Goal: Information Seeking & Learning: Check status

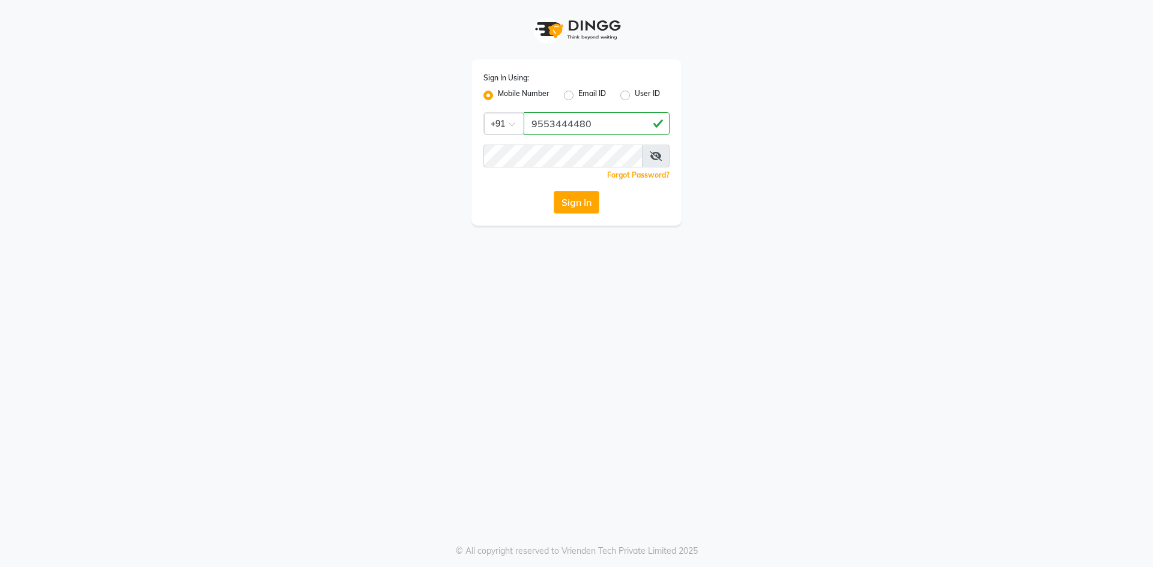
type input "9553444480"
click at [554, 191] on button "Sign In" at bounding box center [577, 202] width 46 height 23
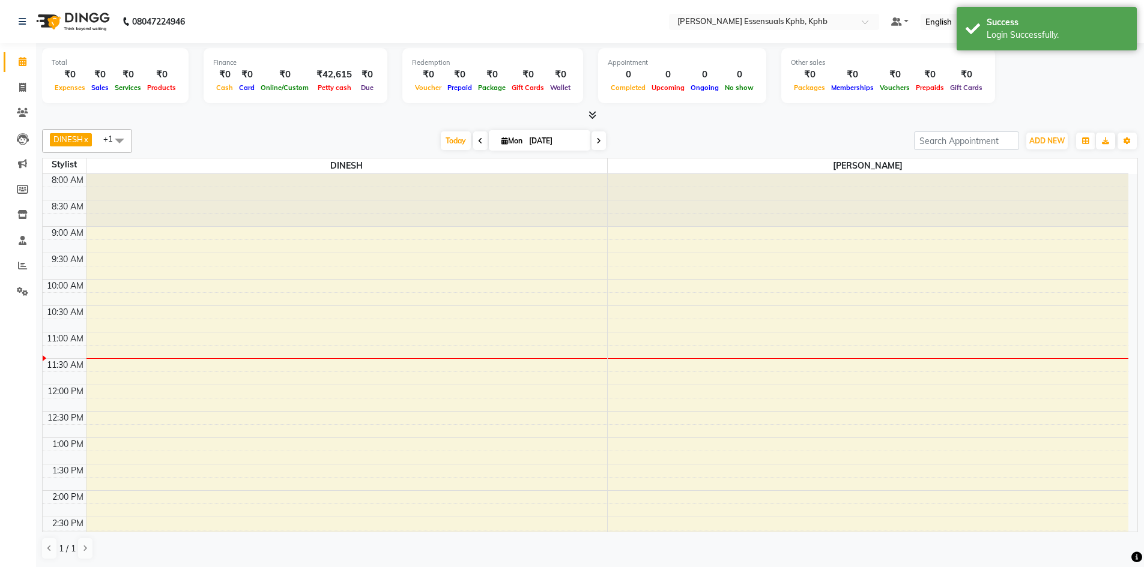
click at [599, 119] on div at bounding box center [590, 115] width 1096 height 13
click at [591, 115] on icon at bounding box center [592, 114] width 8 height 9
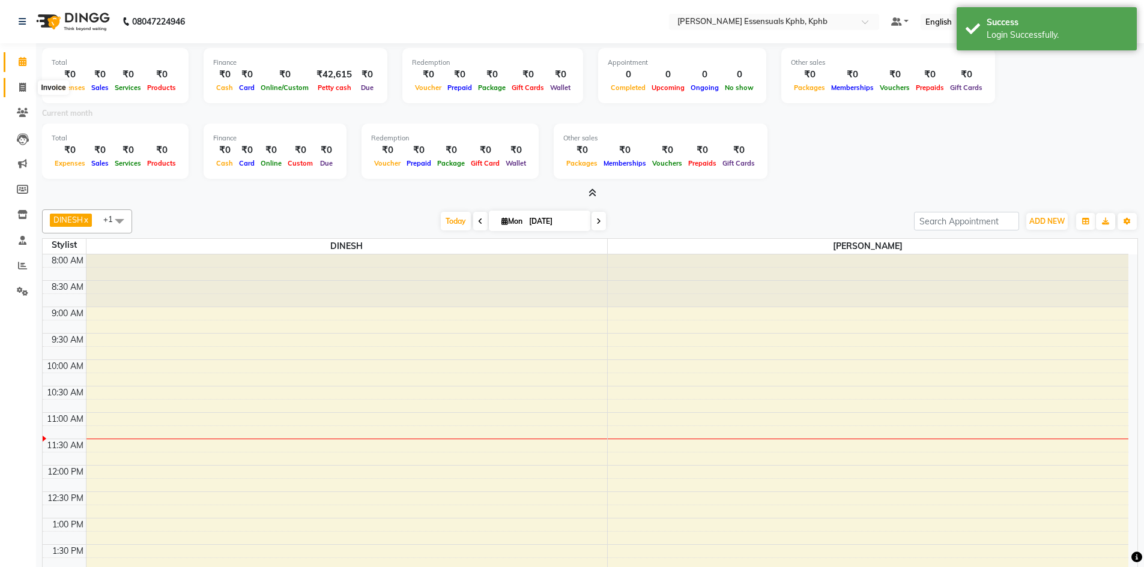
click at [26, 90] on icon at bounding box center [22, 87] width 7 height 9
select select "service"
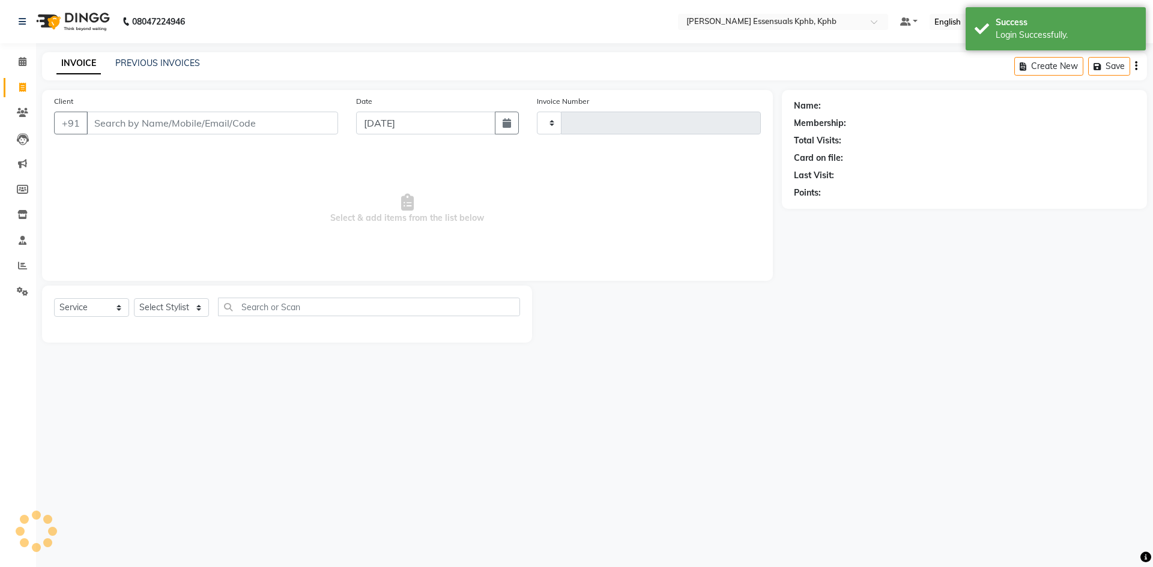
type input "1387"
select select "5938"
click at [174, 70] on div "INVOICE PREVIOUS INVOICES" at bounding box center [128, 64] width 172 height 14
click at [193, 66] on link "PREVIOUS INVOICES" at bounding box center [157, 63] width 85 height 11
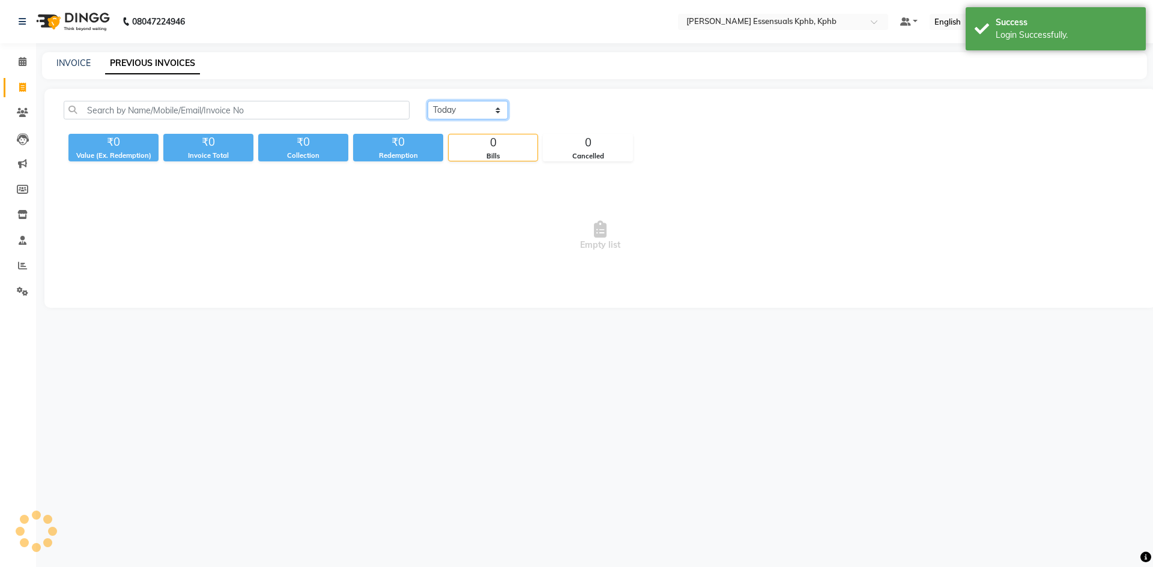
click at [476, 109] on select "[DATE] [DATE] Custom Range" at bounding box center [467, 110] width 80 height 19
select select "range"
click at [427, 101] on select "[DATE] [DATE] Custom Range" at bounding box center [467, 110] width 80 height 19
click at [573, 118] on input "[DATE]" at bounding box center [566, 110] width 84 height 17
select select "9"
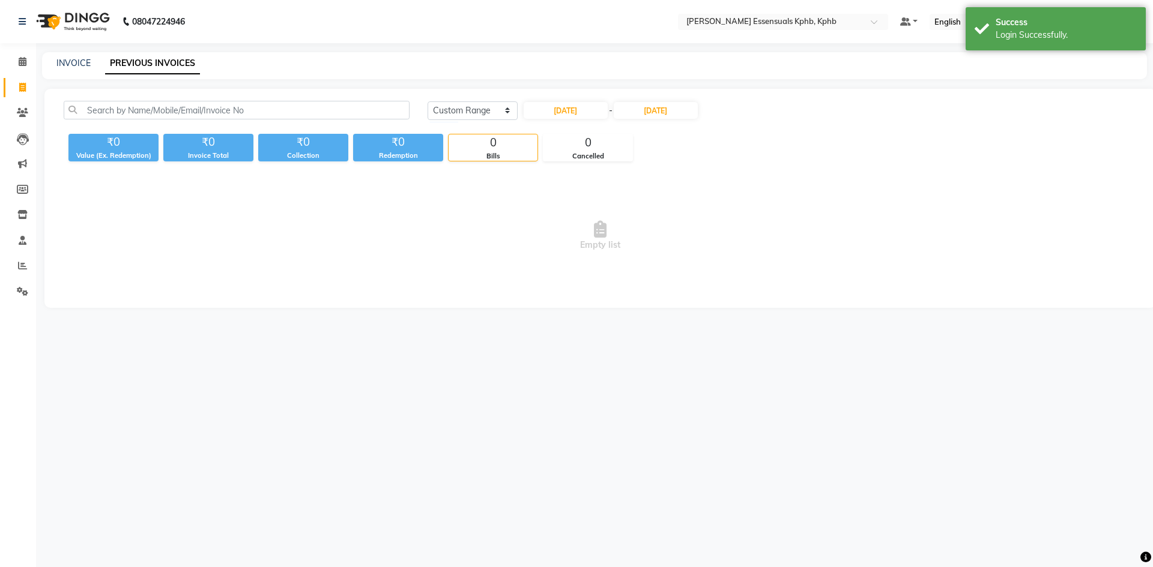
select select "2025"
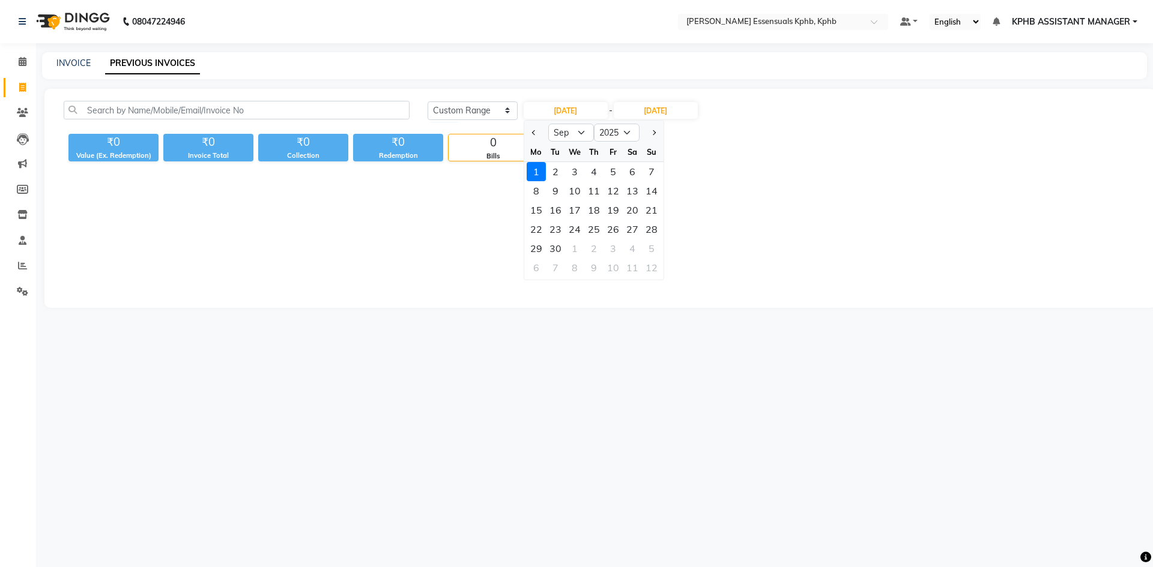
click at [531, 142] on div "Mo" at bounding box center [536, 151] width 19 height 19
click at [534, 133] on span "Previous month" at bounding box center [533, 132] width 5 height 5
select select "8"
click at [611, 169] on div "1" at bounding box center [612, 171] width 19 height 19
type input "[DATE]"
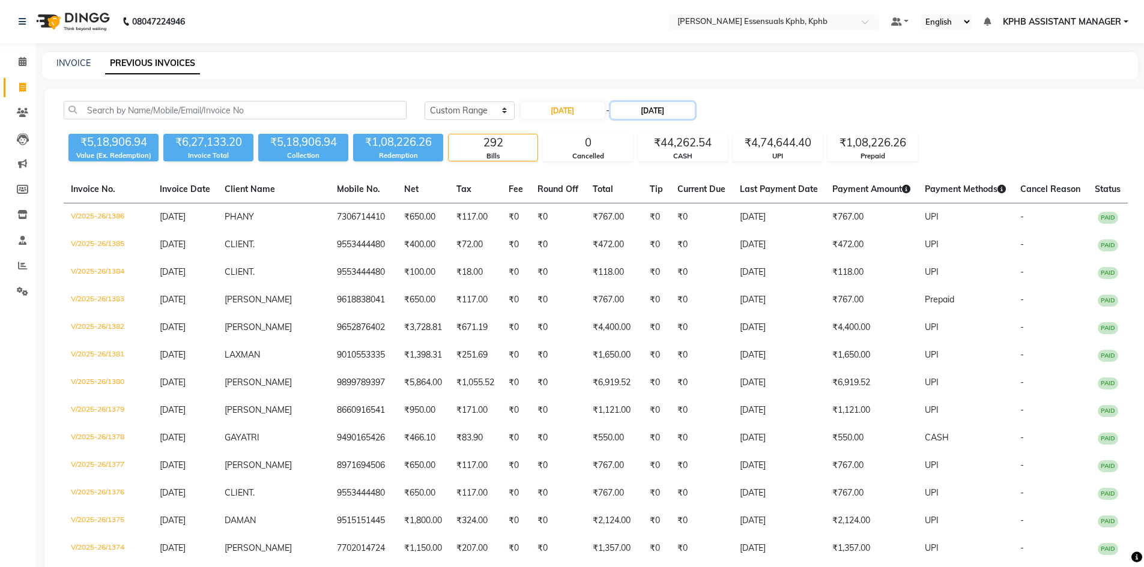
click at [666, 112] on input "[DATE]" at bounding box center [653, 110] width 84 height 17
select select "9"
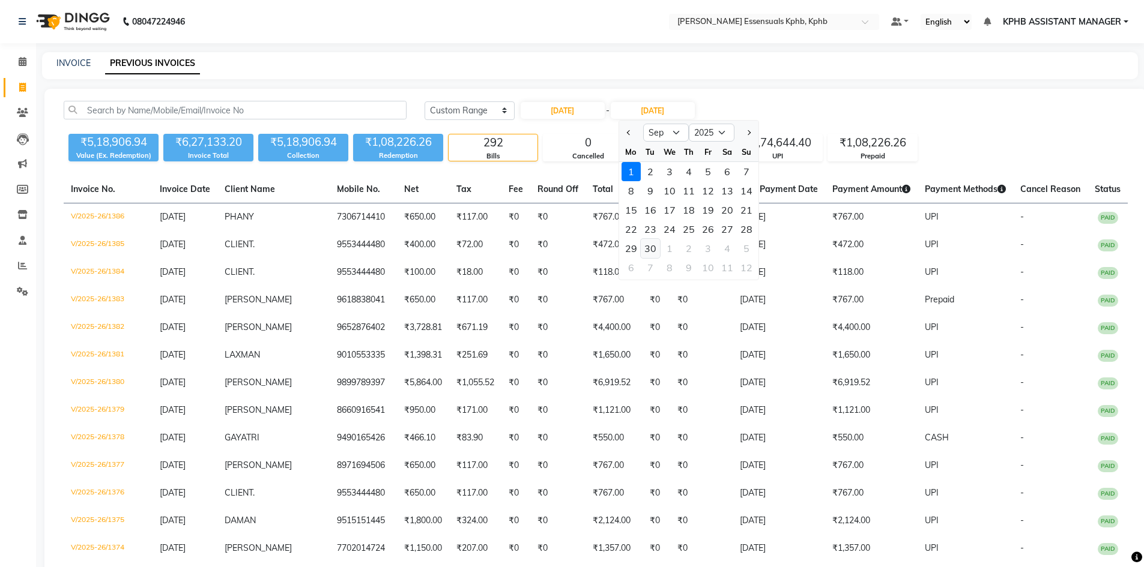
click at [650, 249] on div "30" at bounding box center [650, 248] width 19 height 19
type input "[DATE]"
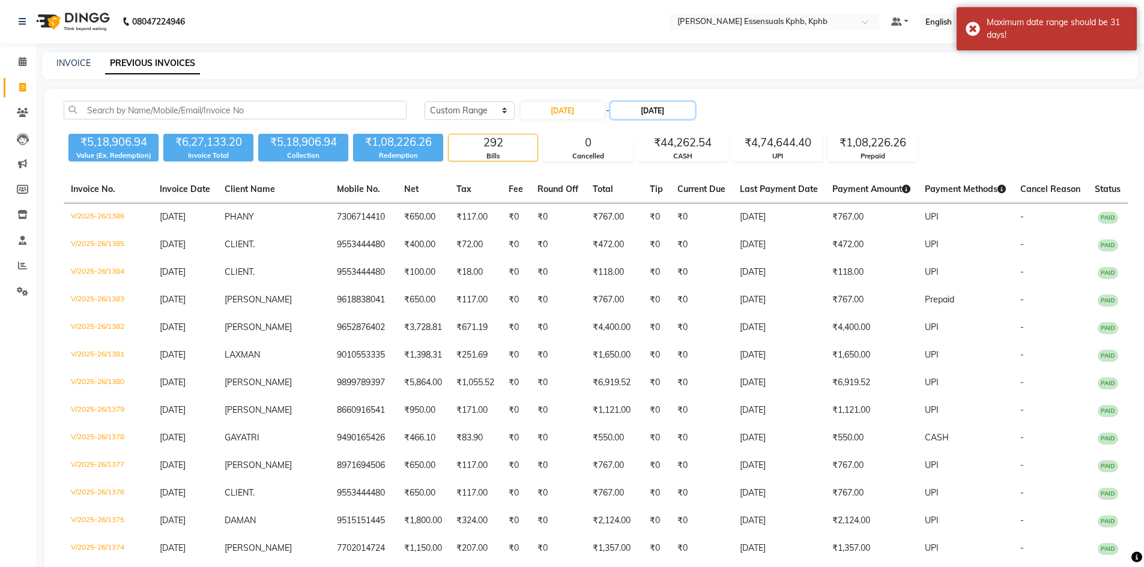
click at [659, 111] on input "[DATE]" at bounding box center [653, 110] width 84 height 17
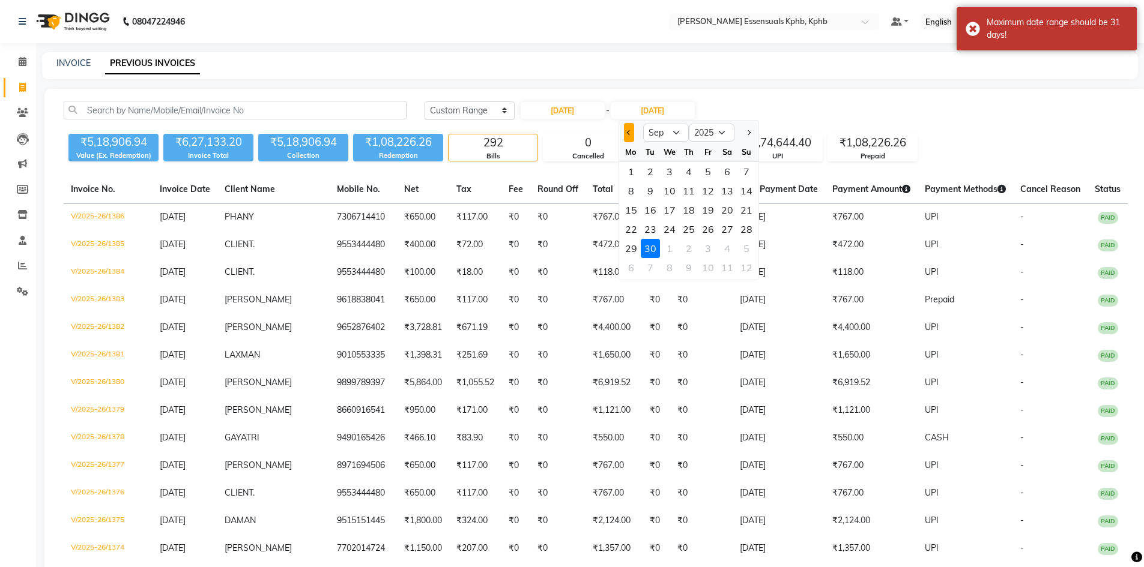
click at [631, 133] on span "Previous month" at bounding box center [628, 132] width 5 height 5
select select "8"
click at [748, 251] on div "31" at bounding box center [746, 248] width 19 height 19
type input "[DATE]"
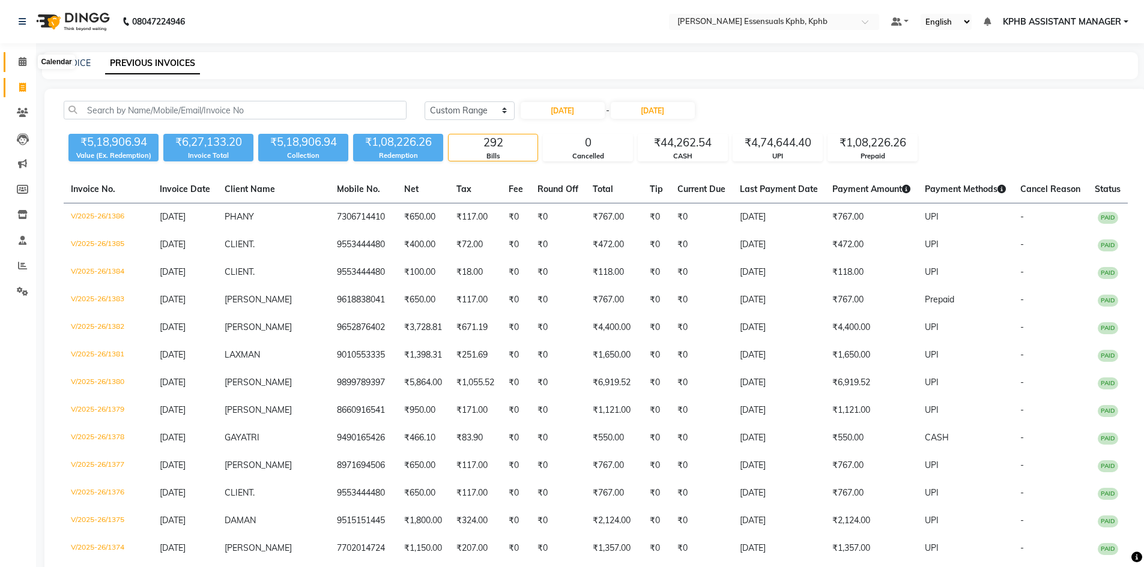
click at [22, 62] on icon at bounding box center [23, 61] width 8 height 9
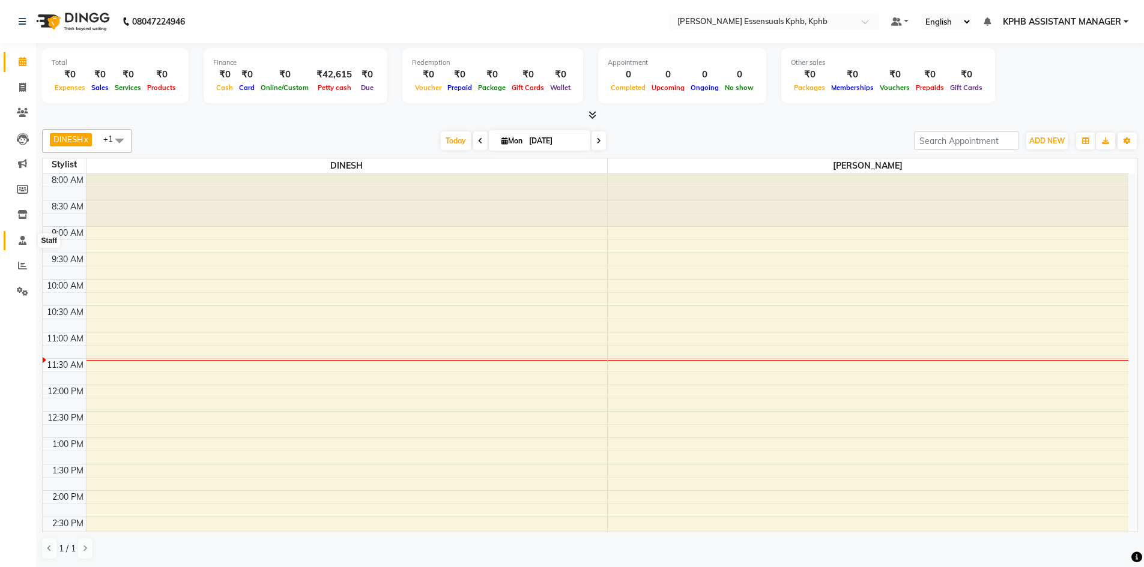
click at [25, 239] on icon at bounding box center [23, 240] width 8 height 9
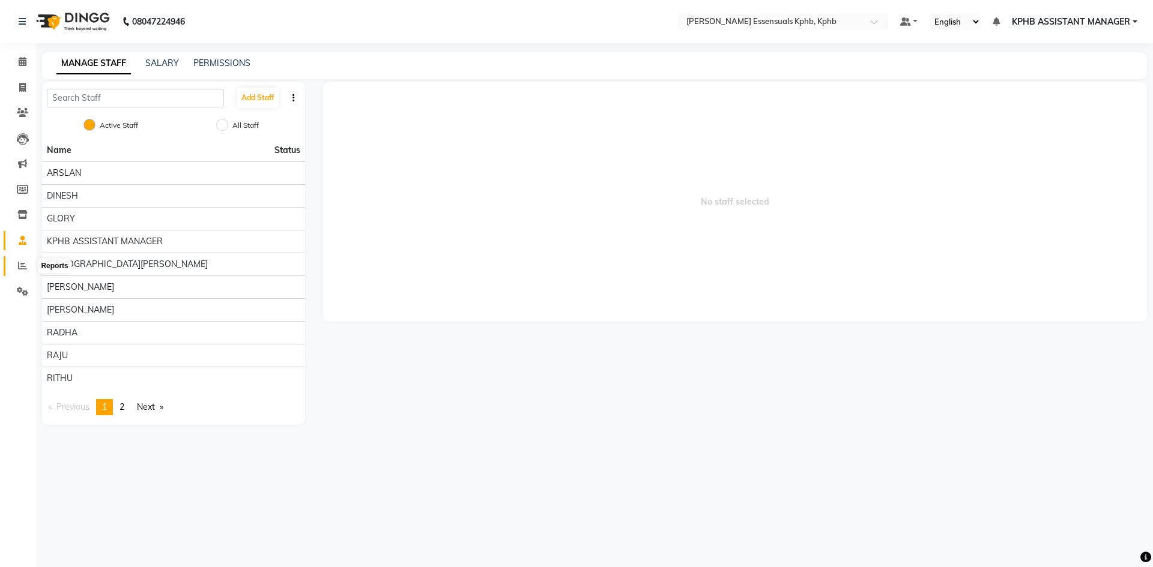
click at [25, 260] on span at bounding box center [22, 266] width 21 height 14
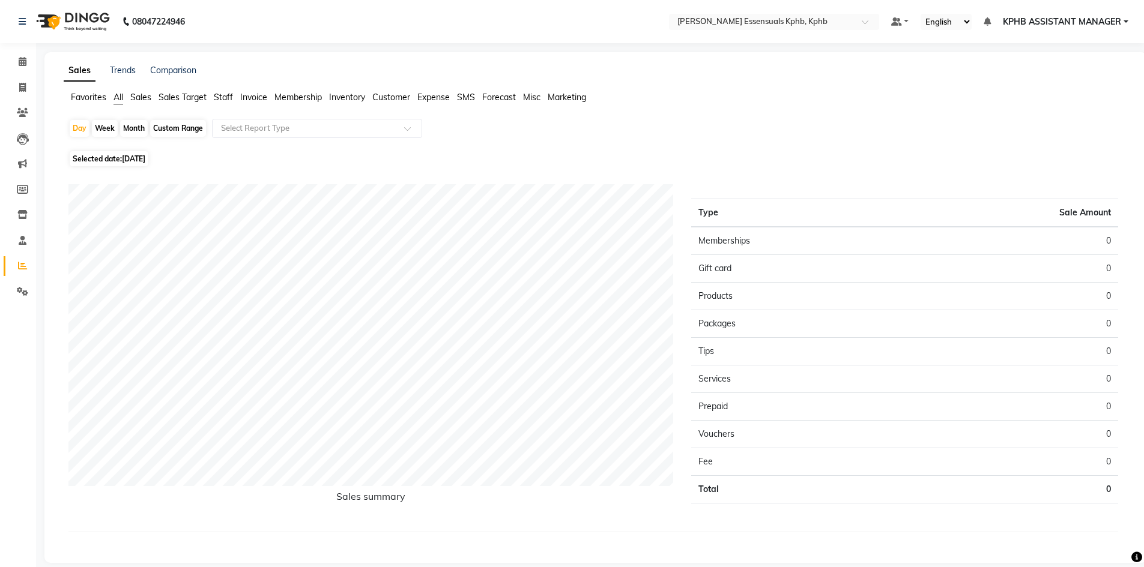
click at [192, 125] on div "Custom Range" at bounding box center [178, 128] width 56 height 17
select select "9"
select select "2025"
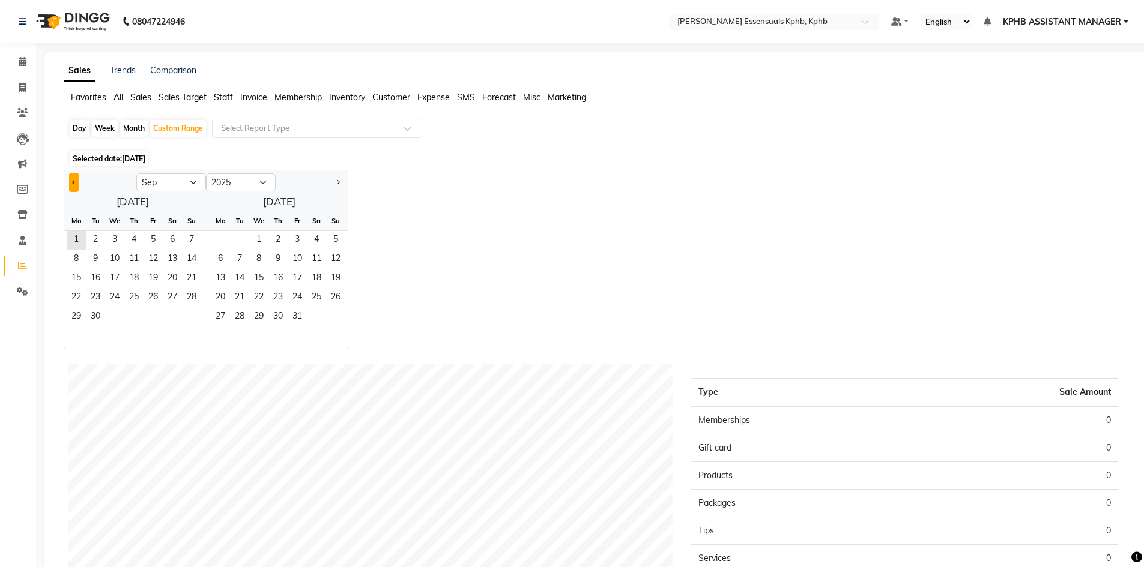
click at [76, 180] on button "Previous month" at bounding box center [74, 182] width 10 height 19
select select "8"
click at [227, 247] on span "1" at bounding box center [220, 240] width 19 height 19
click at [141, 241] on div "1 2 3" at bounding box center [132, 240] width 137 height 19
click at [153, 238] on span "1" at bounding box center [152, 240] width 19 height 19
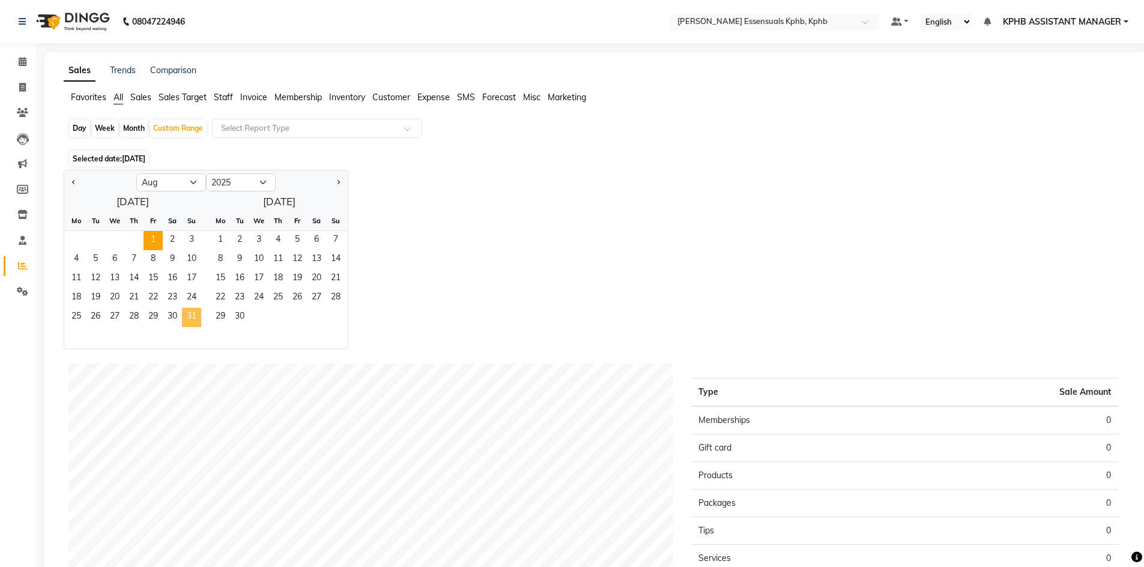
click at [192, 321] on span "31" at bounding box center [191, 317] width 19 height 19
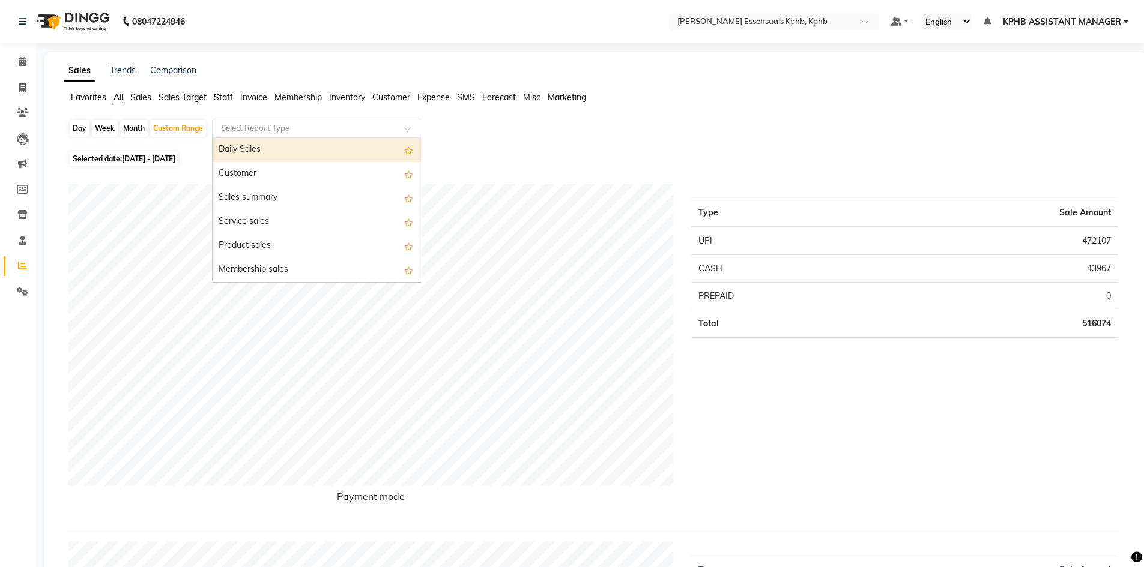
click at [259, 128] on input "text" at bounding box center [305, 128] width 173 height 12
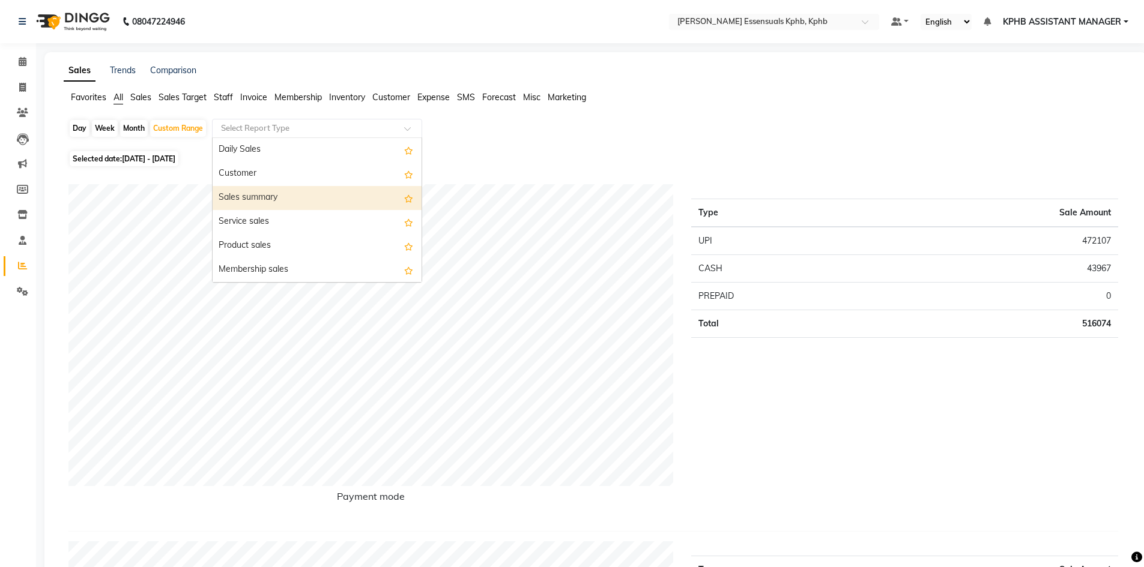
click at [283, 196] on div "Sales summary" at bounding box center [317, 198] width 209 height 24
select select "csv"
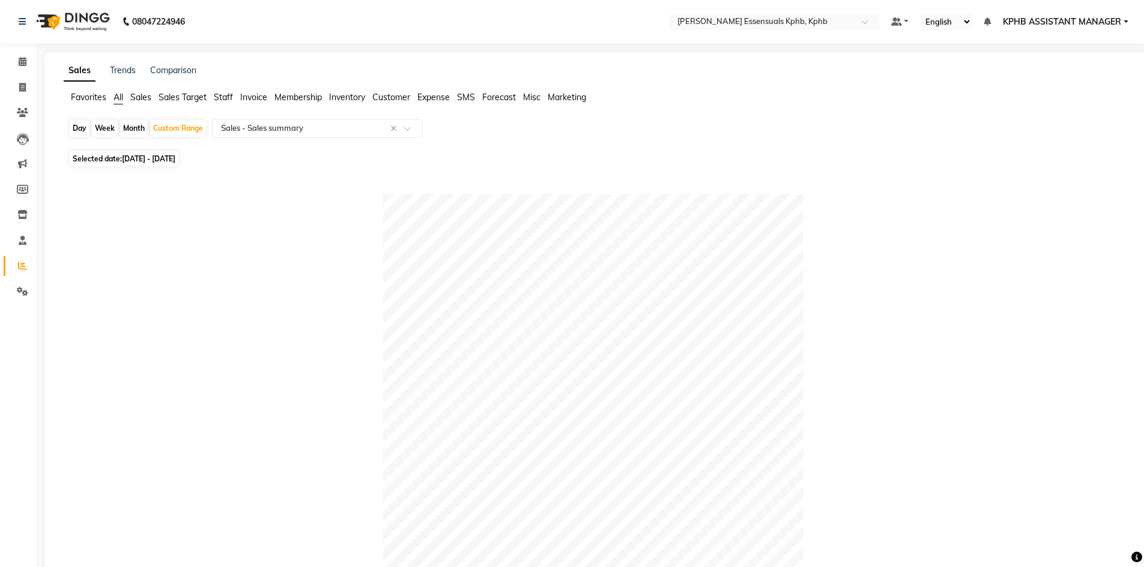
click at [228, 101] on span "Staff" at bounding box center [223, 97] width 19 height 11
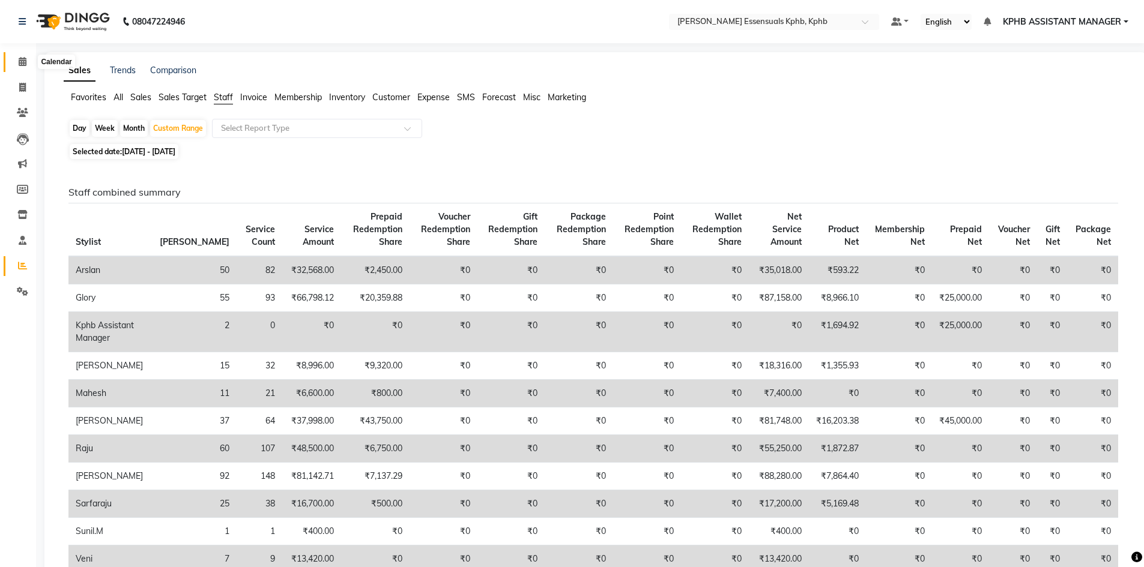
click at [16, 68] on span at bounding box center [22, 62] width 21 height 14
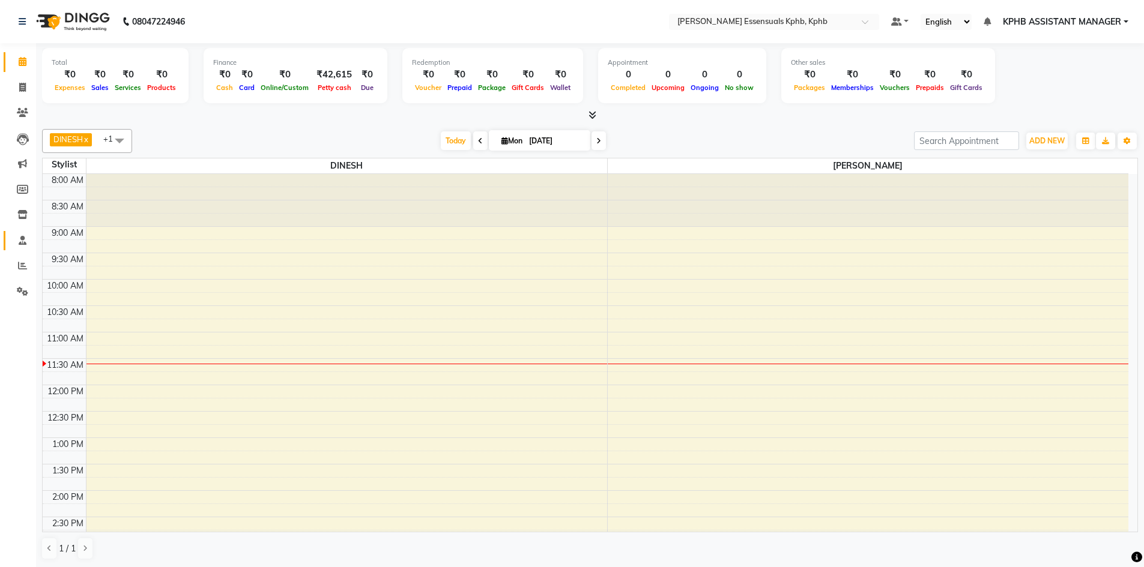
click at [22, 247] on link "Staff" at bounding box center [18, 241] width 29 height 20
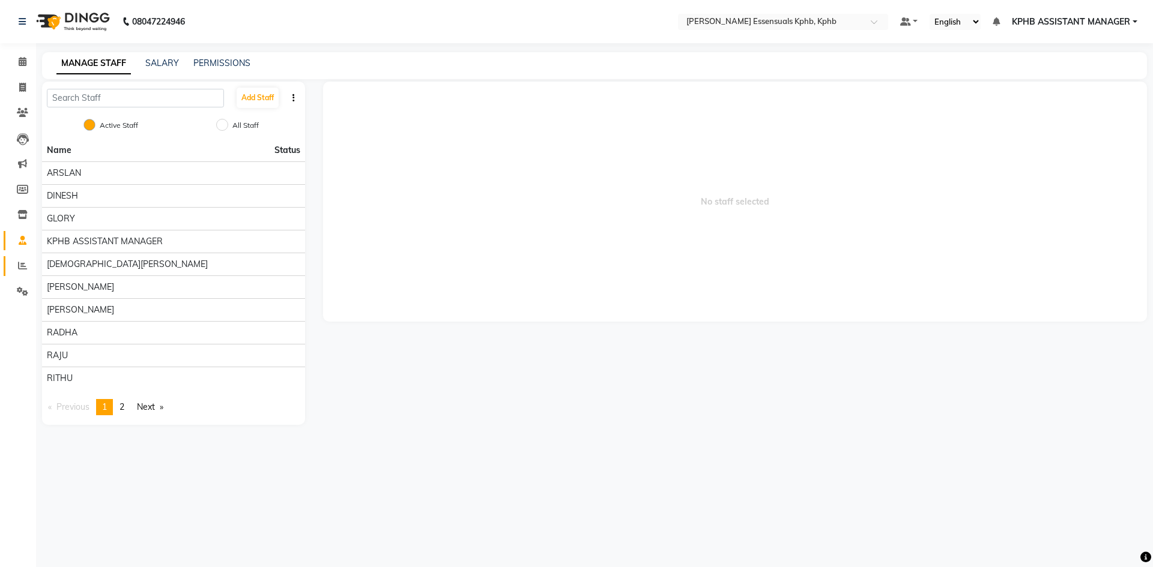
click at [19, 257] on link "Reports" at bounding box center [18, 266] width 29 height 20
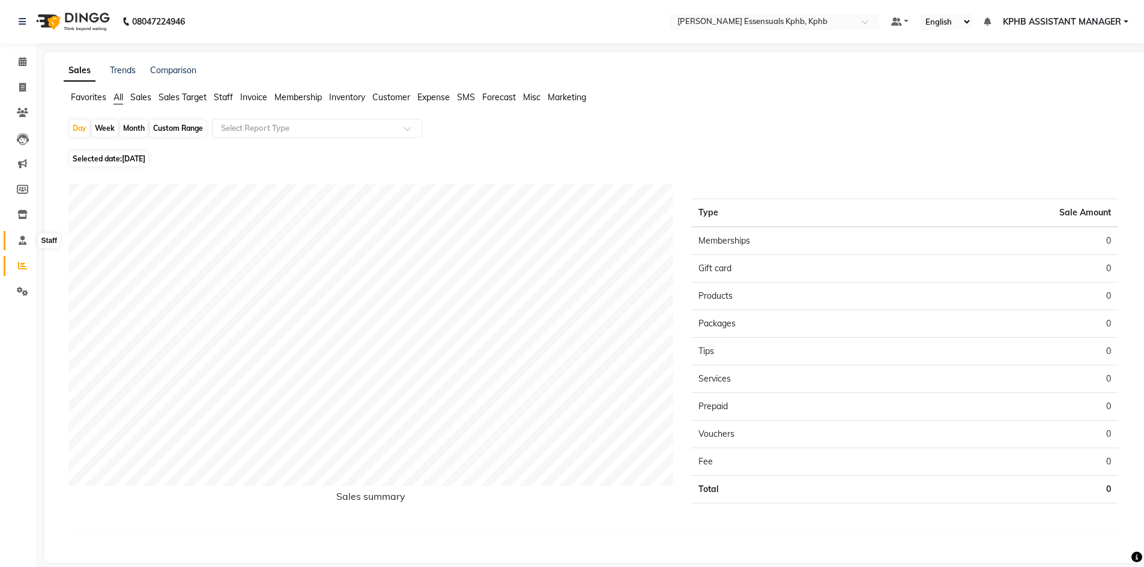
click at [20, 240] on icon at bounding box center [23, 240] width 8 height 9
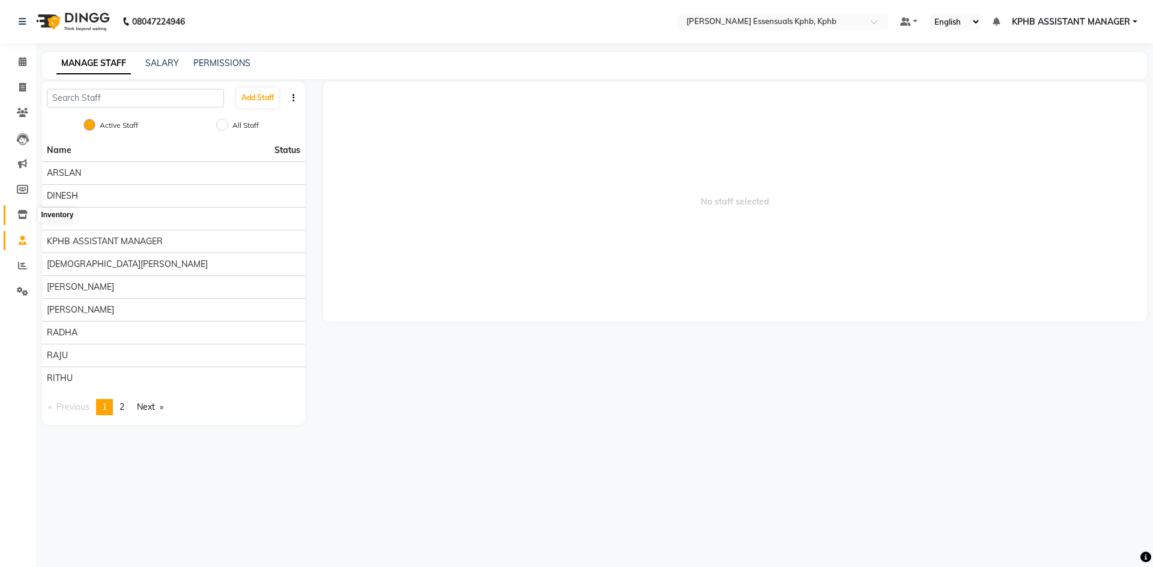
click at [23, 217] on icon at bounding box center [22, 214] width 10 height 9
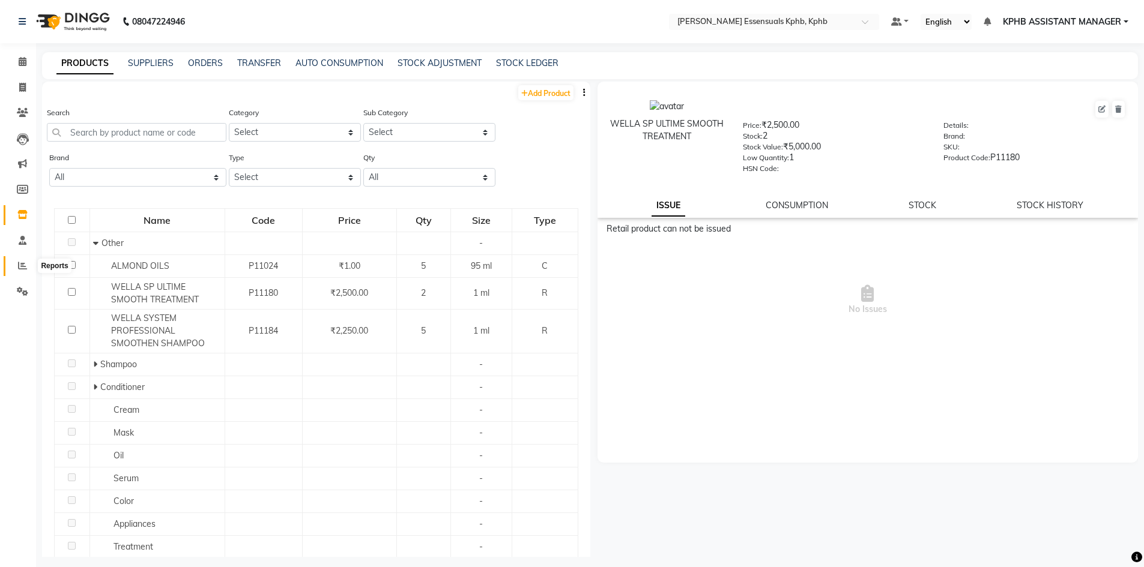
click at [17, 265] on span at bounding box center [22, 266] width 21 height 14
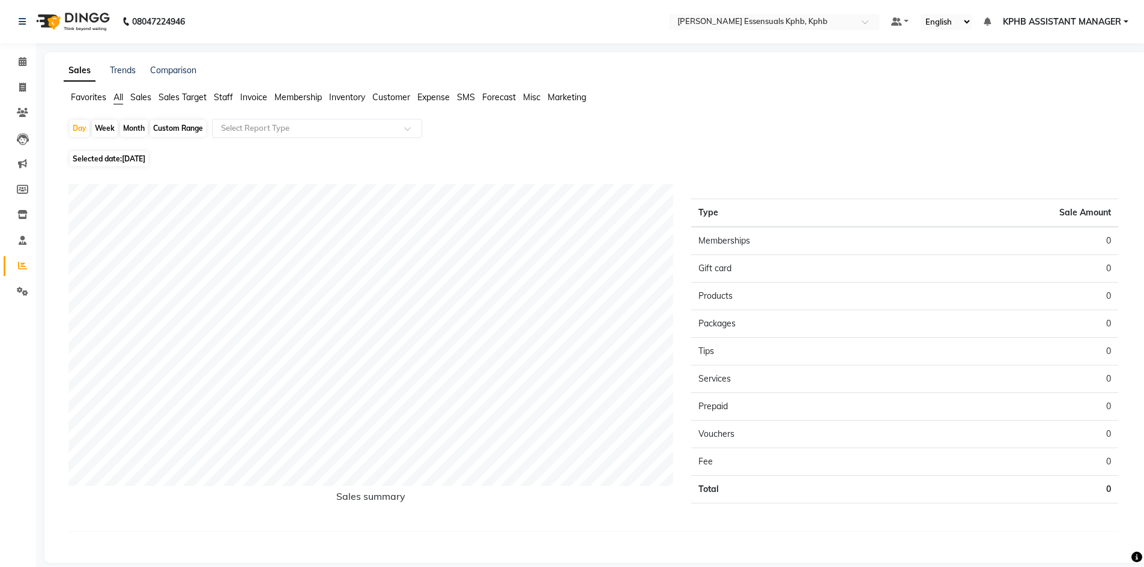
click at [222, 95] on span "Staff" at bounding box center [223, 97] width 19 height 11
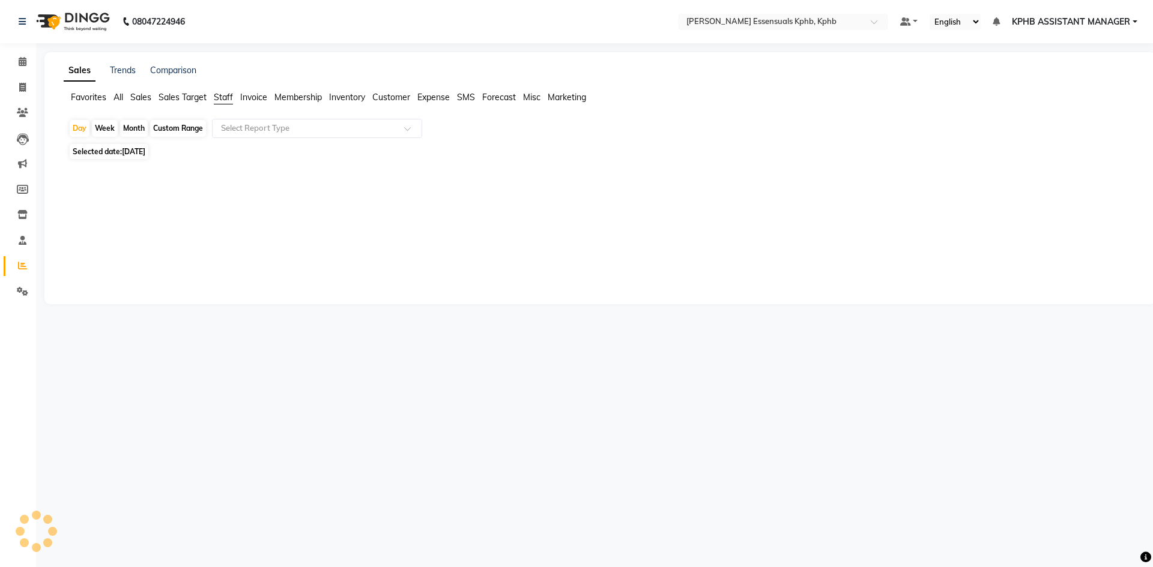
click at [187, 128] on div "Custom Range" at bounding box center [178, 128] width 56 height 17
select select "9"
select select "2025"
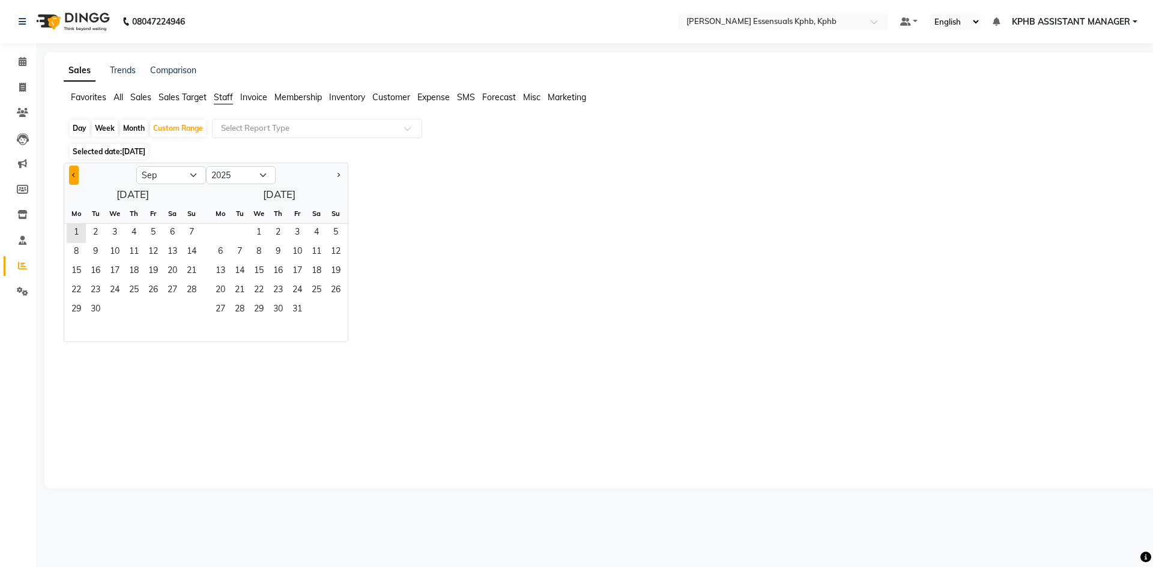
click at [79, 175] on button "Previous month" at bounding box center [74, 175] width 10 height 19
select select "8"
click at [217, 234] on span "1" at bounding box center [220, 233] width 19 height 19
click at [151, 232] on span "1" at bounding box center [152, 233] width 19 height 19
click at [184, 301] on span "31" at bounding box center [191, 310] width 19 height 19
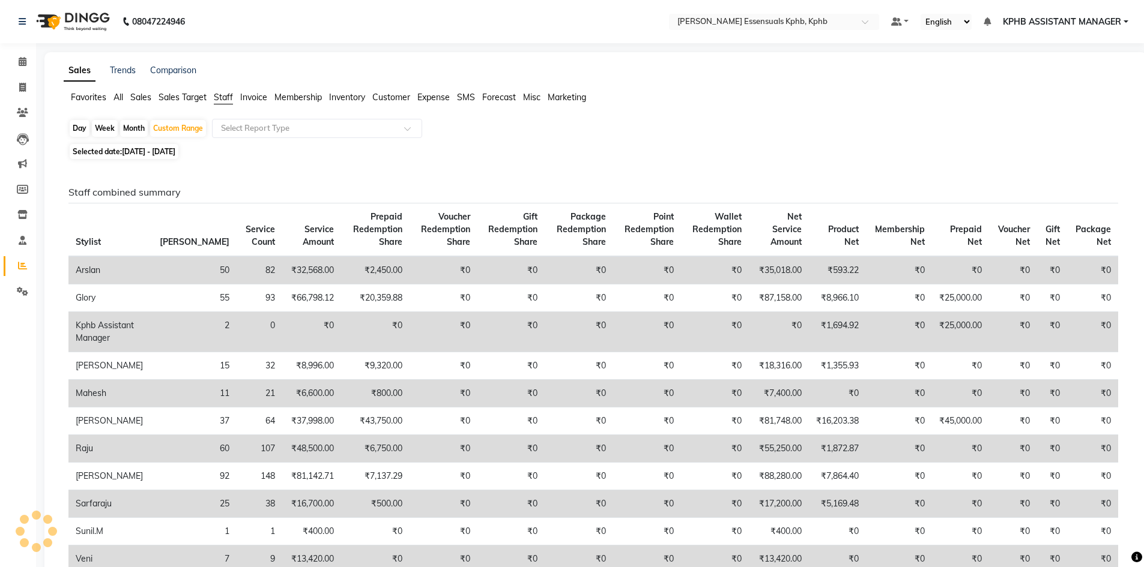
click at [477, 265] on td "₹0" at bounding box center [510, 270] width 67 height 28
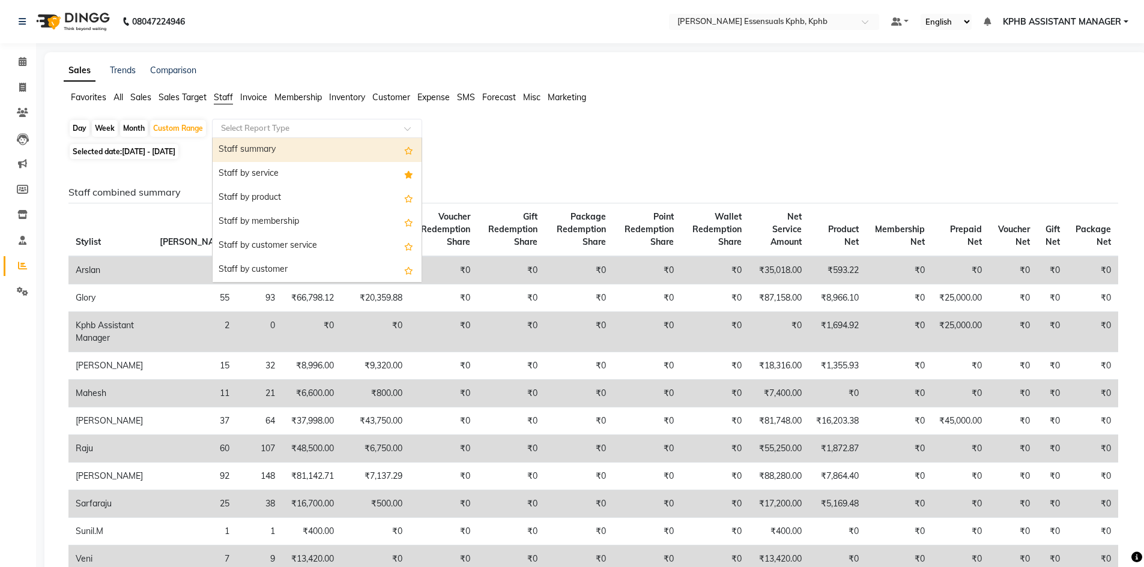
click at [268, 133] on input "text" at bounding box center [305, 128] width 173 height 12
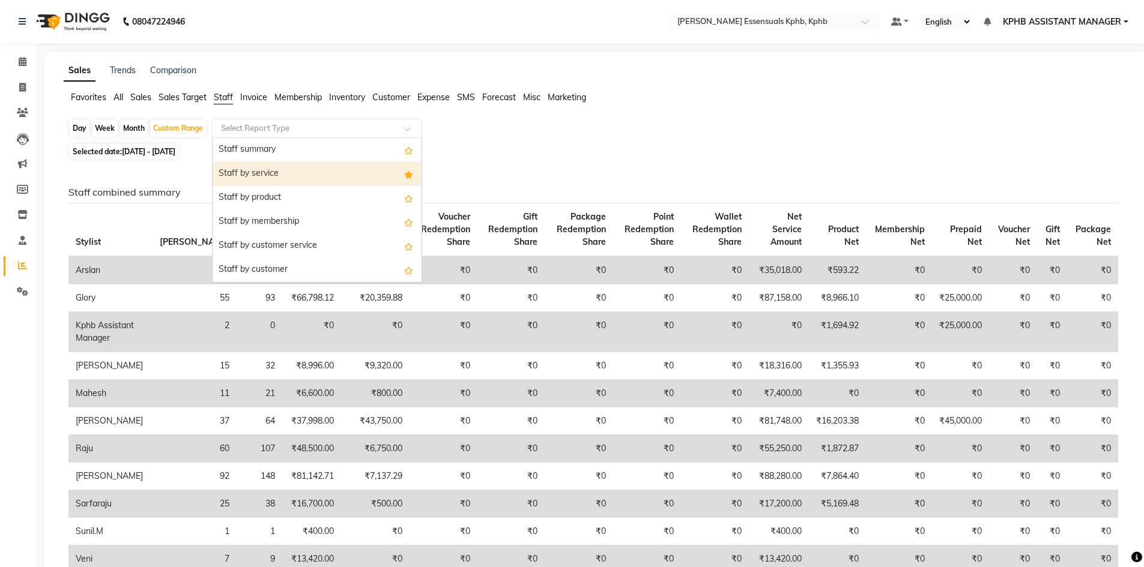
click at [275, 168] on div "Staff by service" at bounding box center [317, 174] width 209 height 24
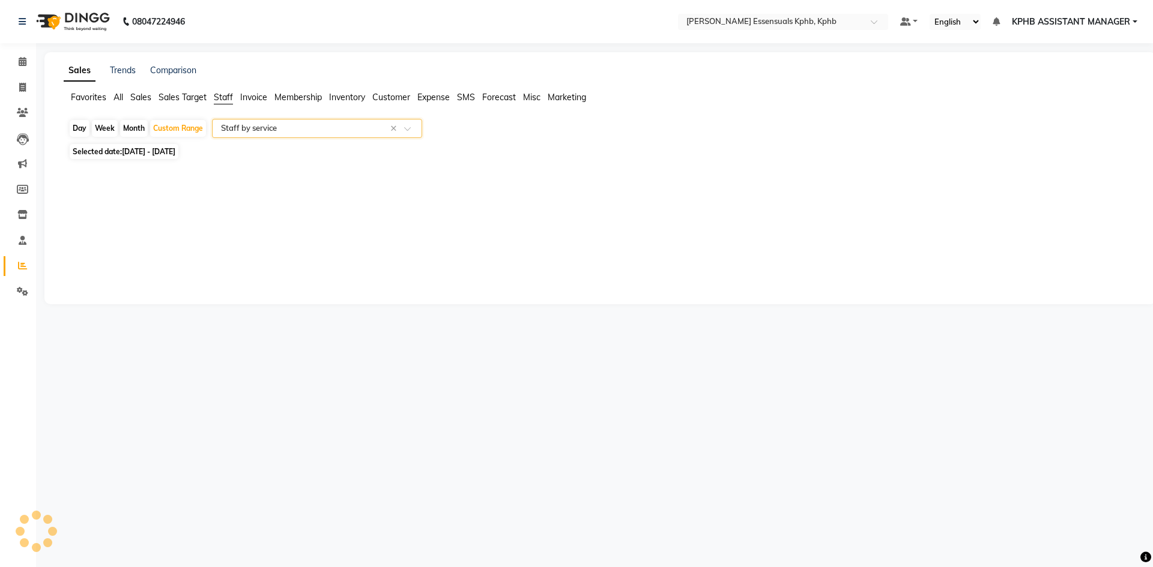
select select "csv"
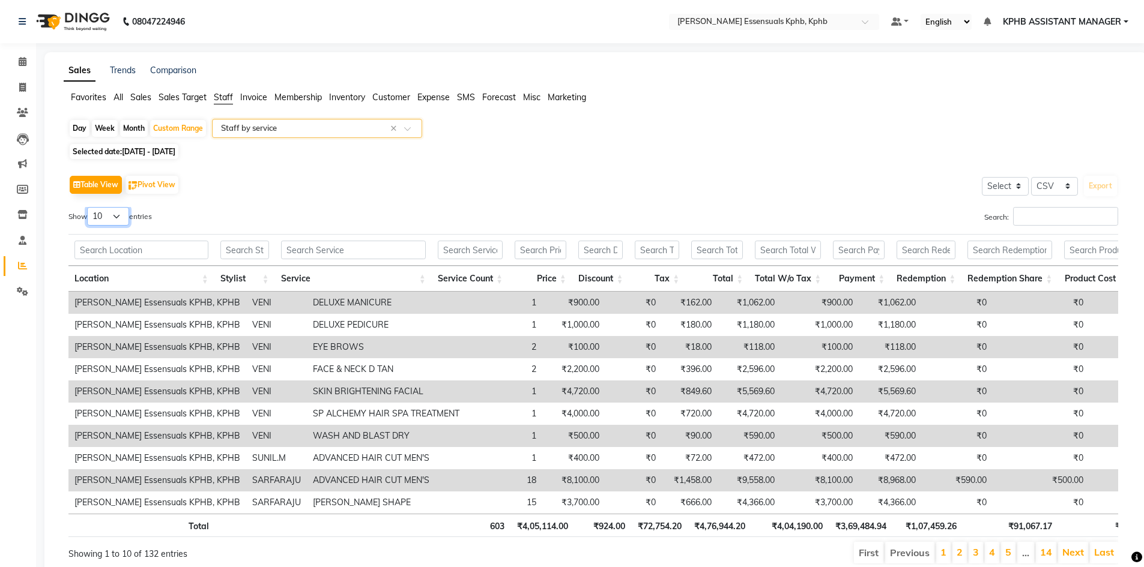
click at [107, 219] on select "10 25 50 100" at bounding box center [108, 216] width 42 height 19
select select "100"
click at [89, 207] on select "10 25 50 100" at bounding box center [108, 216] width 42 height 19
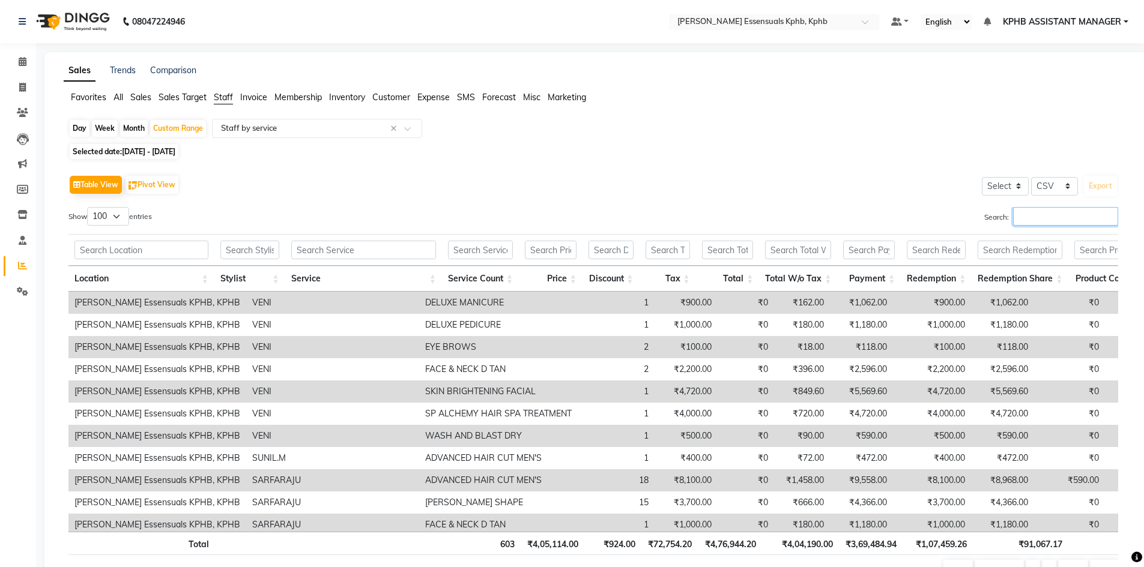
click at [1036, 224] on input "Search:" at bounding box center [1065, 216] width 105 height 19
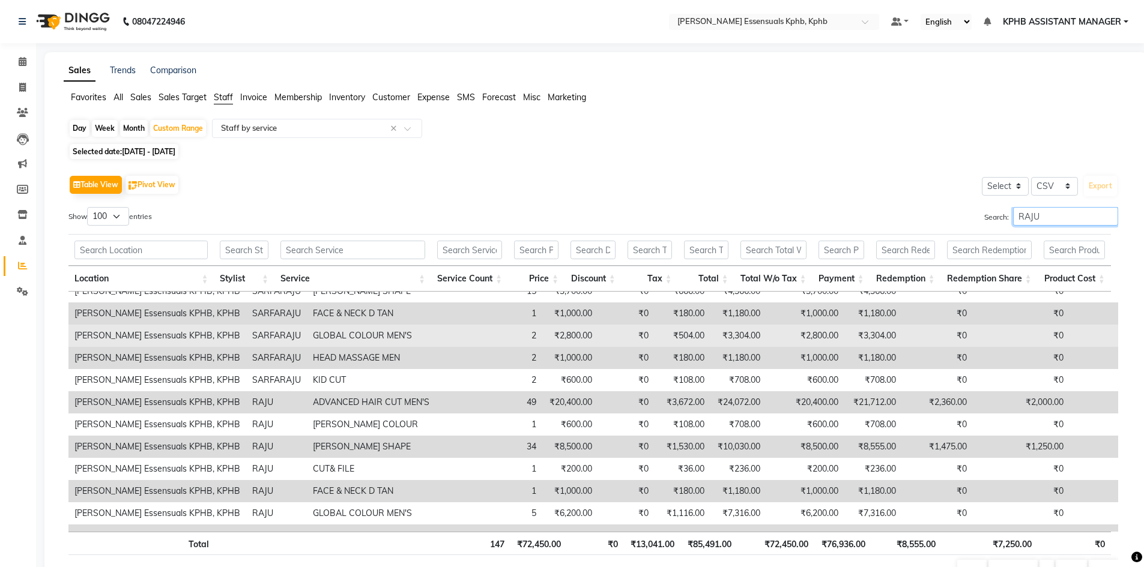
scroll to position [60, 0]
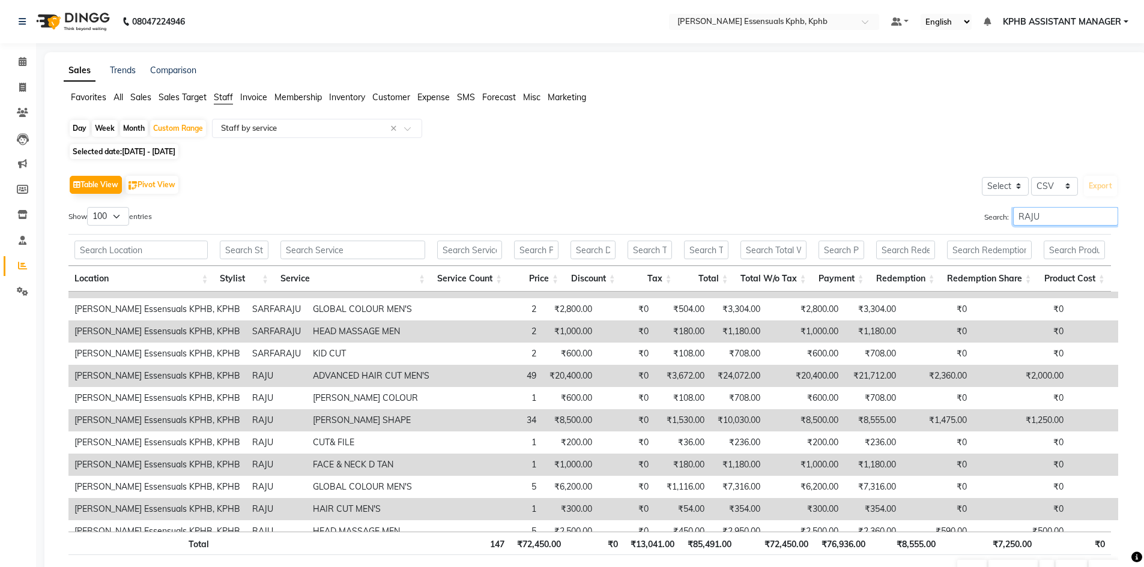
type input "RAJU"
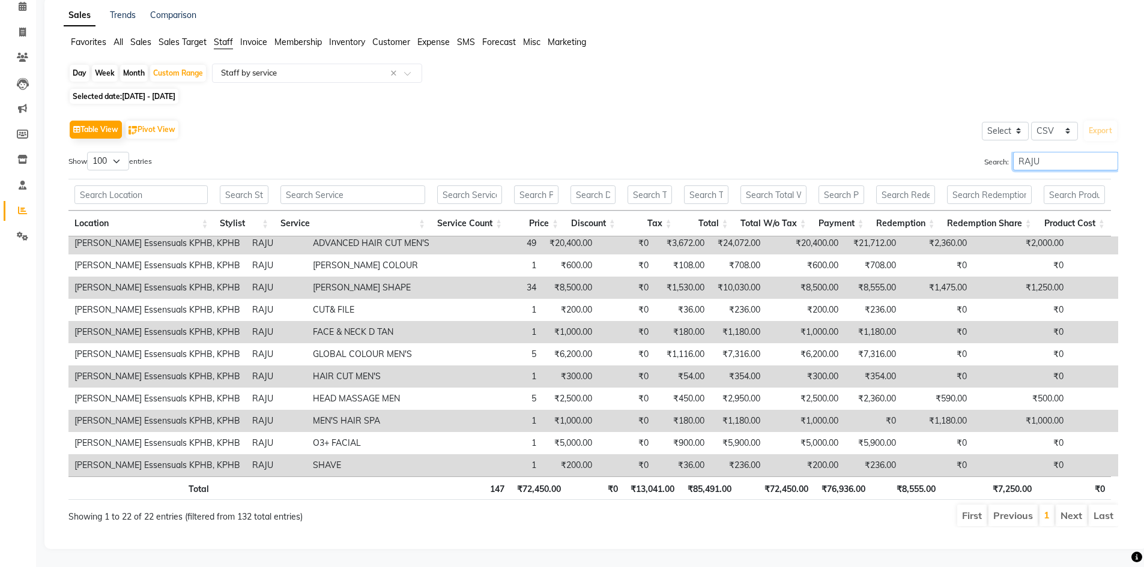
scroll to position [17, 0]
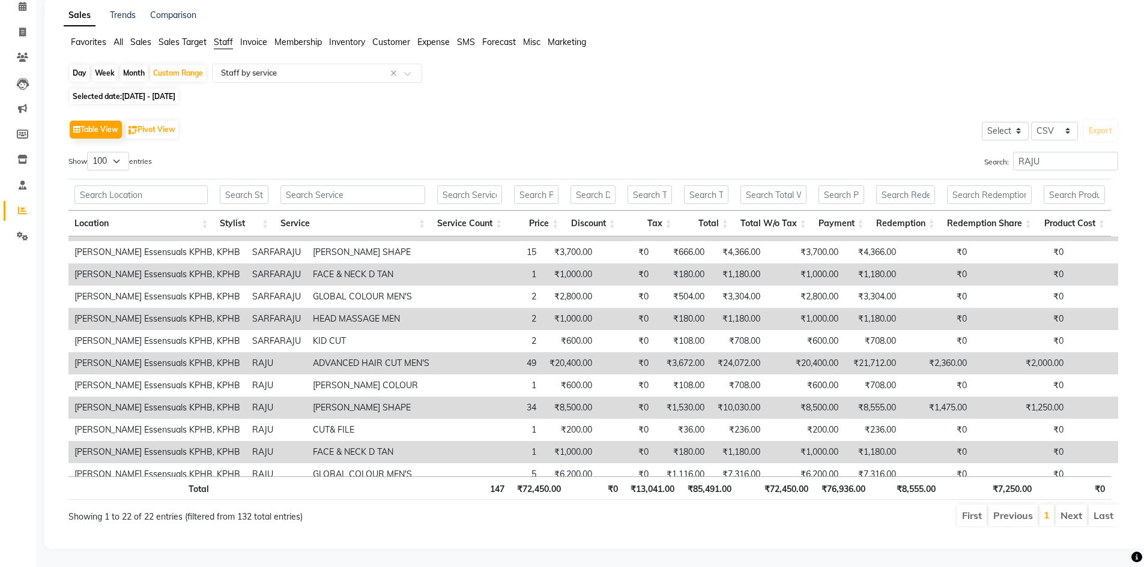
click at [498, 310] on td "2" at bounding box center [503, 319] width 77 height 22
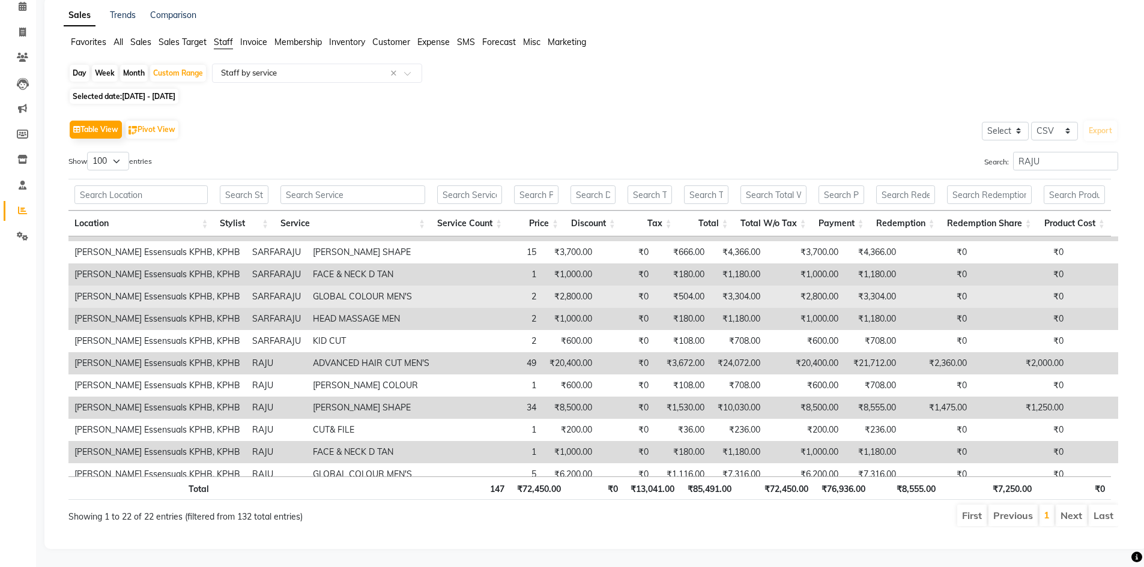
click at [492, 286] on td "2" at bounding box center [503, 297] width 77 height 22
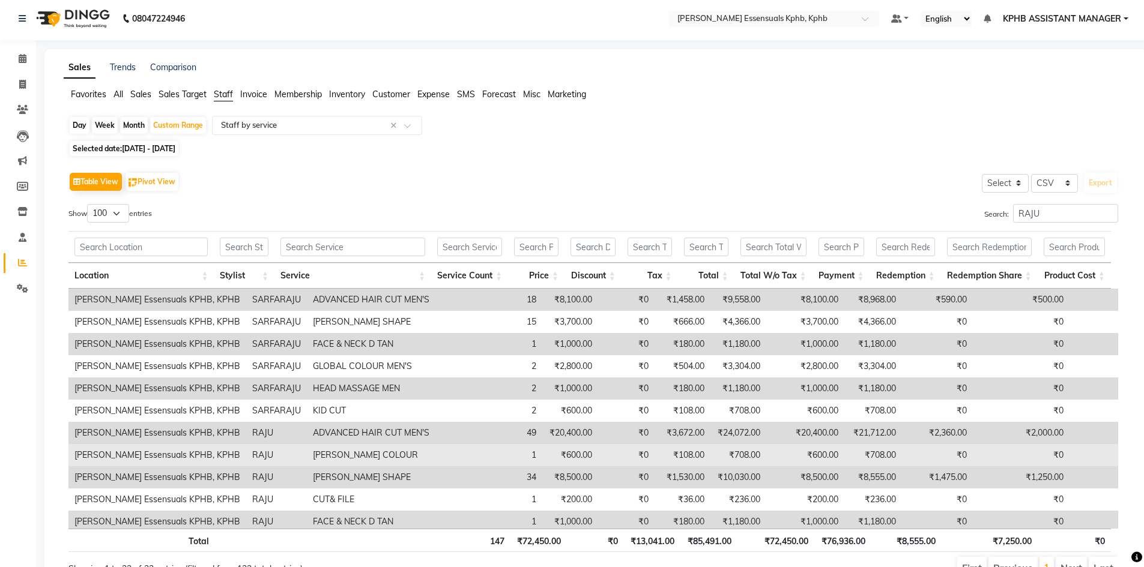
scroll to position [0, 0]
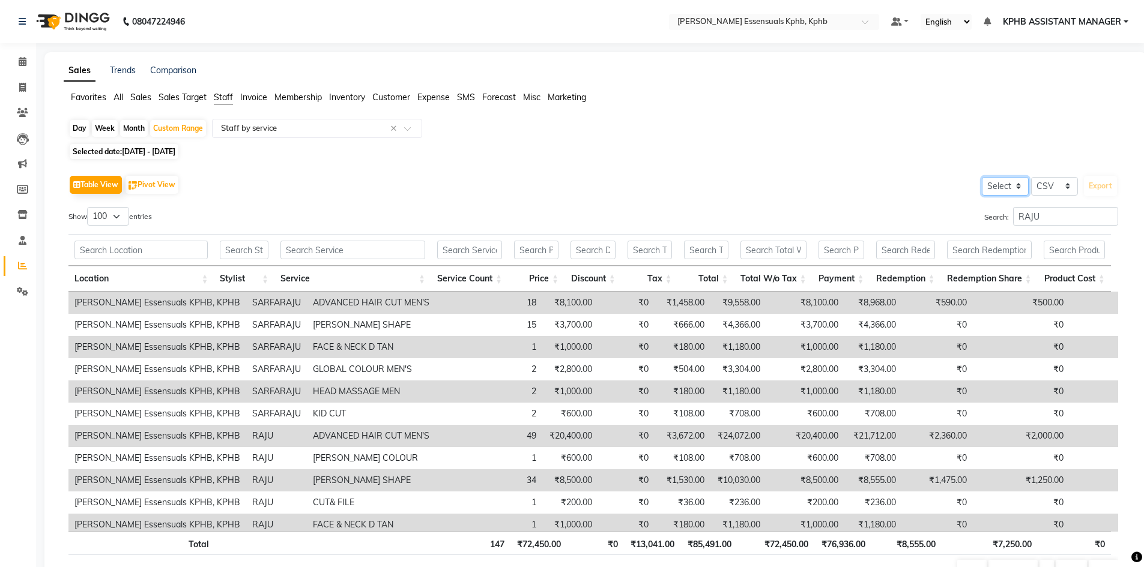
click at [991, 187] on select "Select" at bounding box center [1005, 186] width 47 height 19
click at [783, 172] on div "Table View Pivot View Select Select CSV PDF Export Show 10 25 50 100 entries Se…" at bounding box center [593, 378] width 1069 height 430
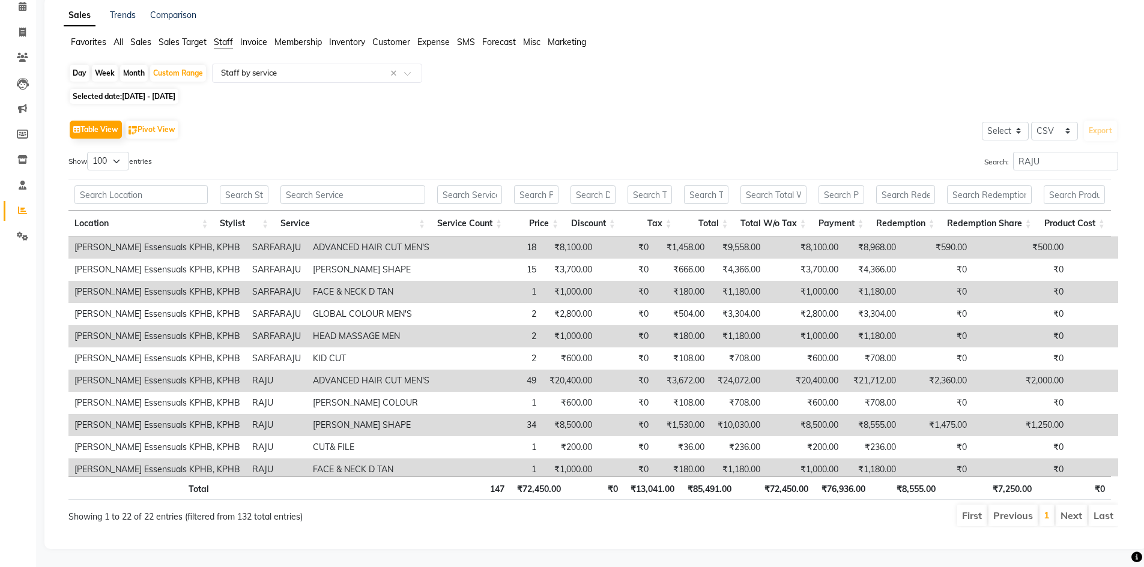
click at [1108, 237] on td "₹0" at bounding box center [1105, 248] width 73 height 22
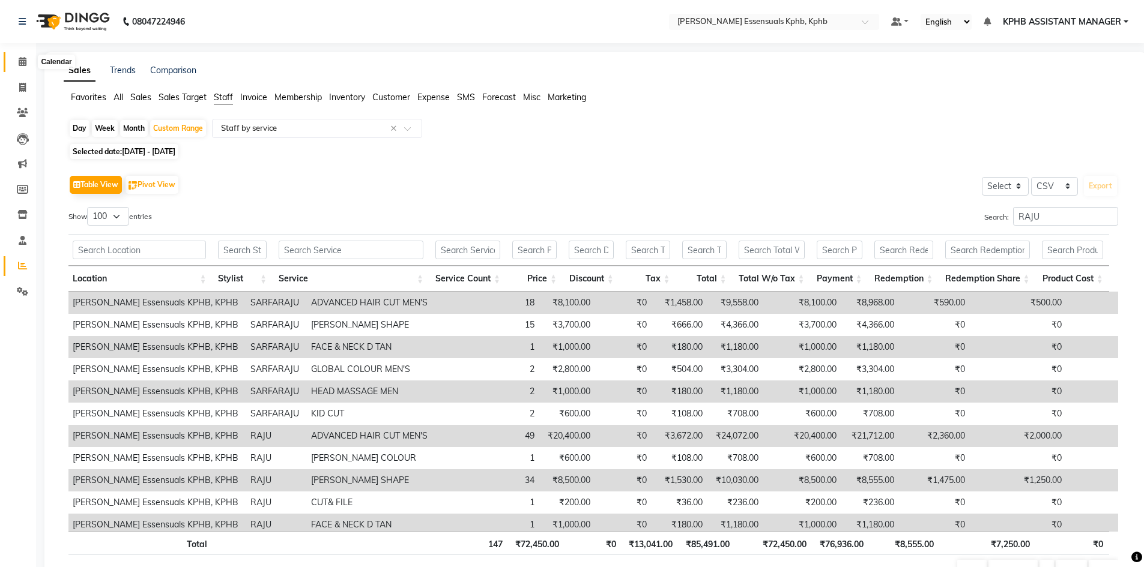
click at [23, 67] on span at bounding box center [22, 62] width 21 height 14
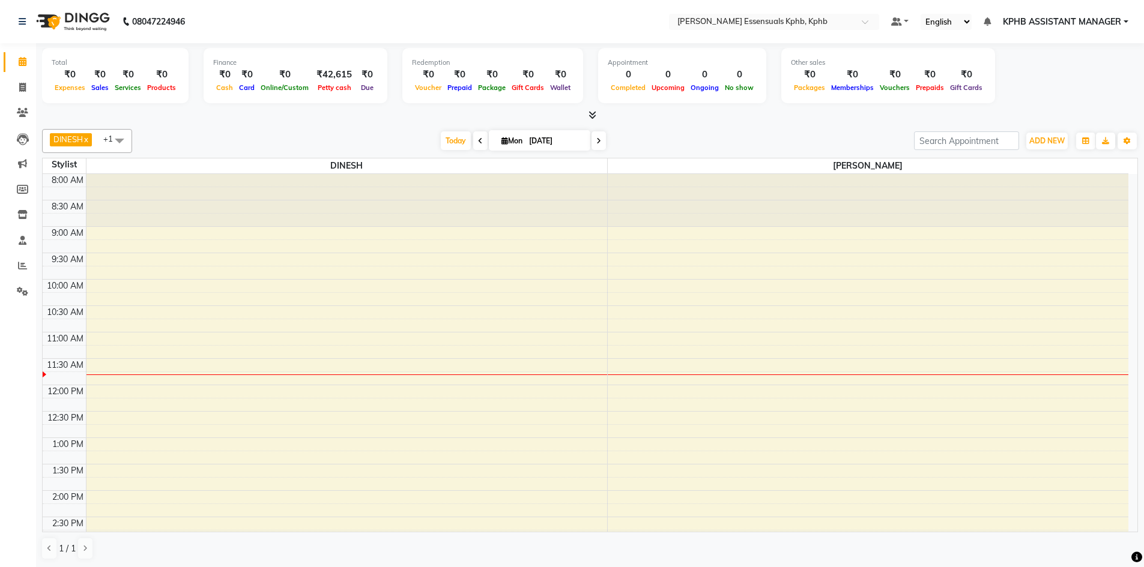
click at [594, 111] on icon at bounding box center [592, 114] width 8 height 9
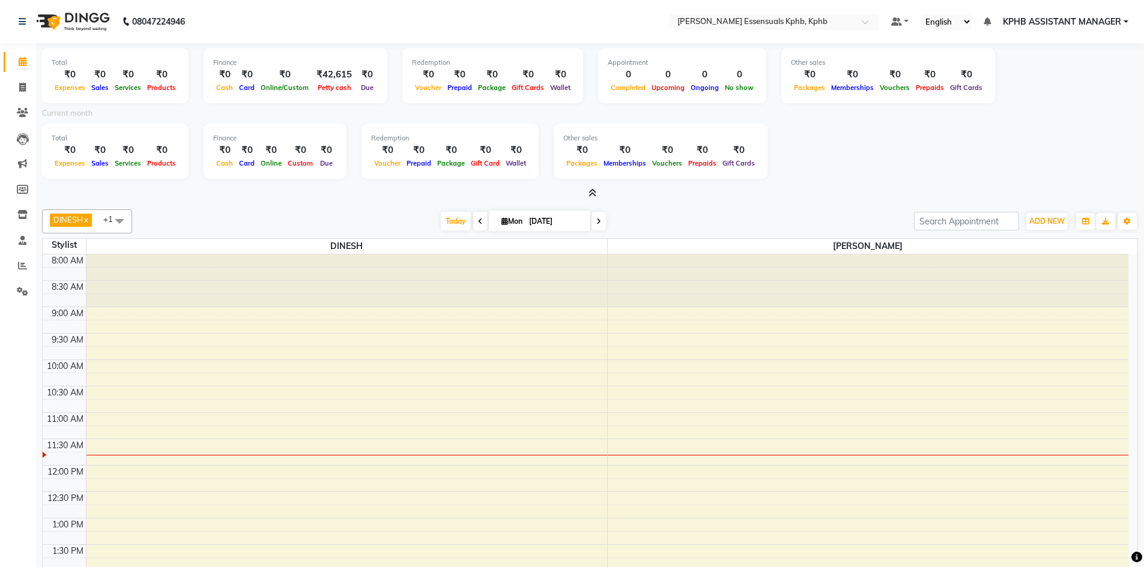
click at [593, 205] on div "DINESH x NIKHITHA x +1 Select All [PERSON_NAME] KPHB ASSISTANT MANAGER [PERSON_…" at bounding box center [590, 425] width 1096 height 441
click at [593, 196] on icon at bounding box center [592, 193] width 8 height 9
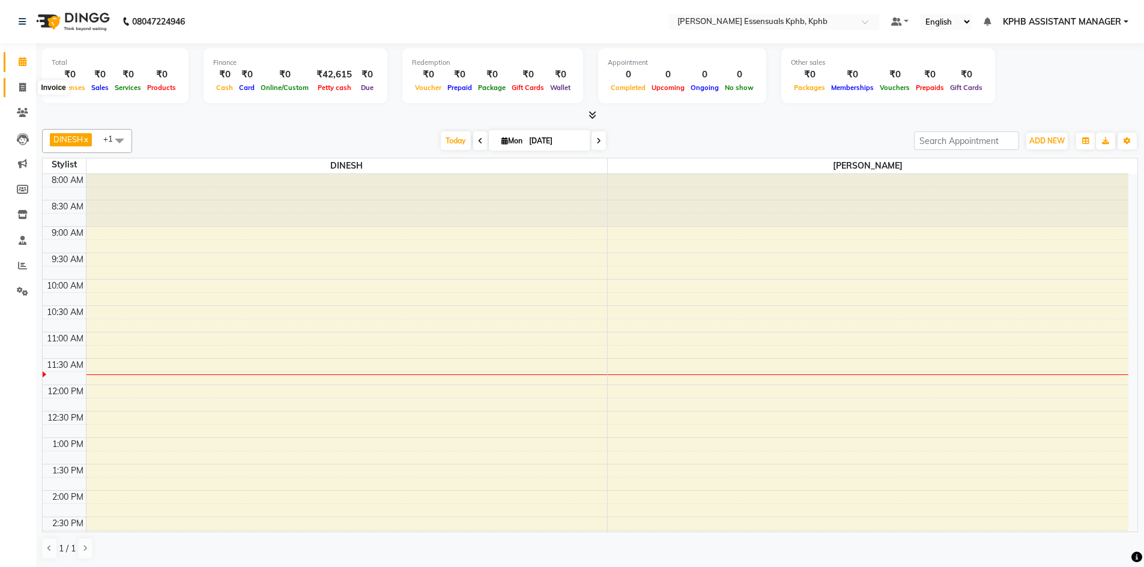
click at [19, 86] on icon at bounding box center [22, 87] width 7 height 9
select select "service"
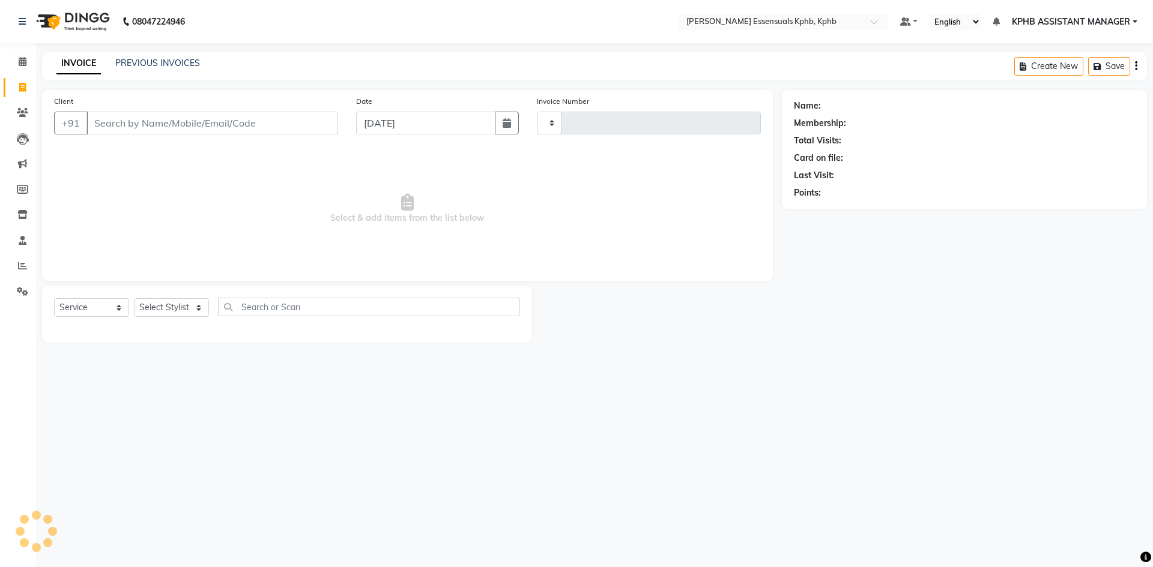
type input "1387"
select select "5938"
click at [176, 73] on div "INVOICE PREVIOUS INVOICES Create New Save Open Invoices" at bounding box center [594, 66] width 1105 height 28
click at [159, 60] on link "PREVIOUS INVOICES" at bounding box center [157, 63] width 85 height 11
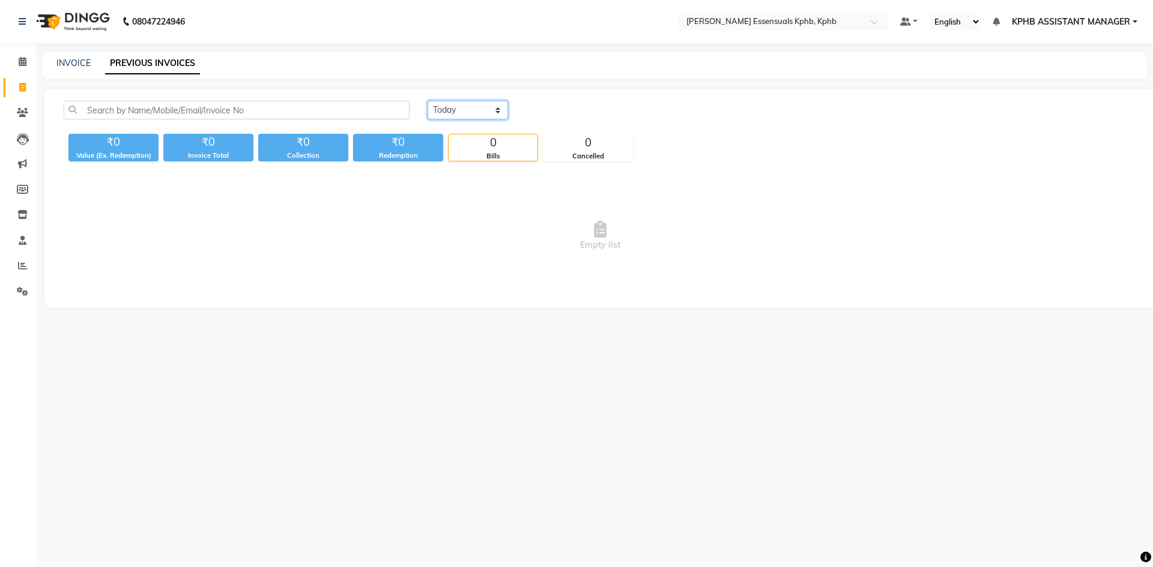
click at [476, 107] on select "[DATE] [DATE] Custom Range" at bounding box center [467, 110] width 80 height 19
select select "range"
click at [427, 101] on select "[DATE] [DATE] Custom Range" at bounding box center [467, 110] width 80 height 19
click at [549, 108] on input "[DATE]" at bounding box center [566, 110] width 84 height 17
select select "9"
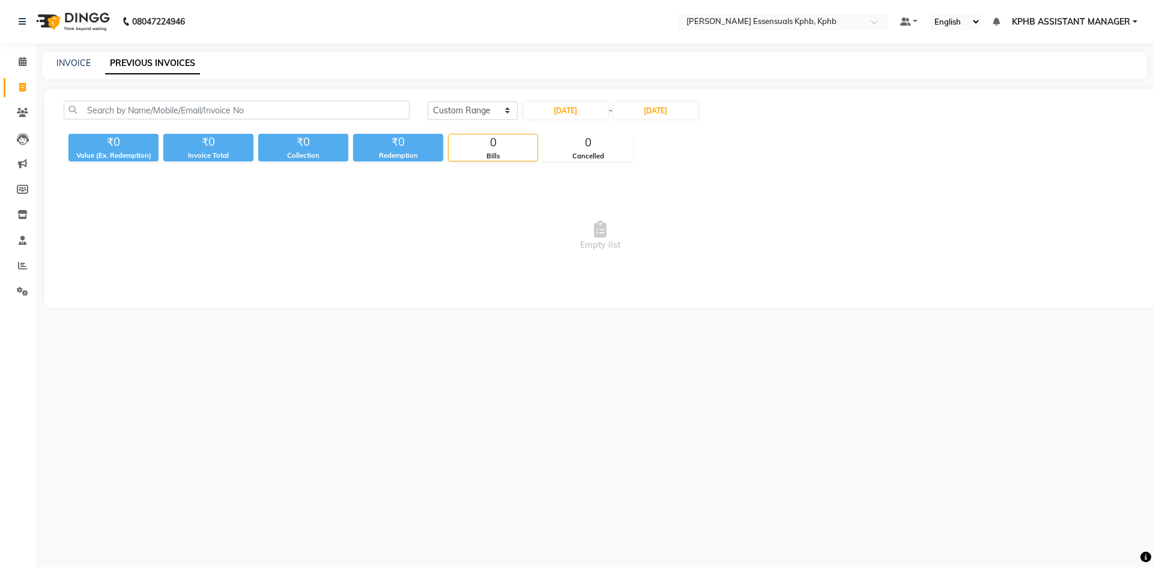
select select "2025"
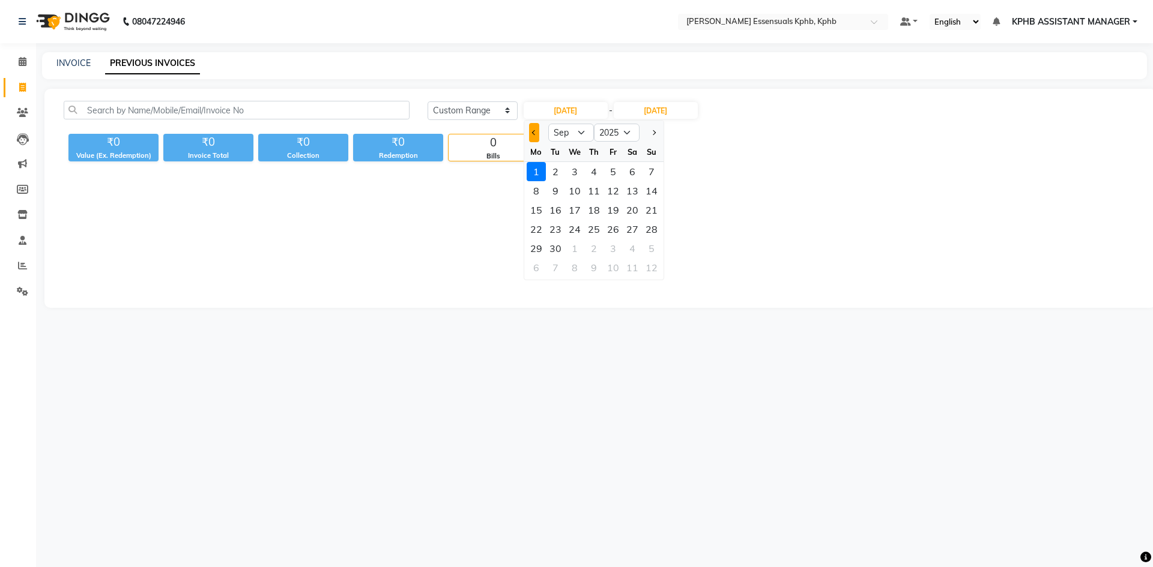
click at [530, 134] on button "Previous month" at bounding box center [534, 132] width 10 height 19
select select "7"
click at [562, 173] on div "1" at bounding box center [555, 171] width 19 height 19
type input "[DATE]"
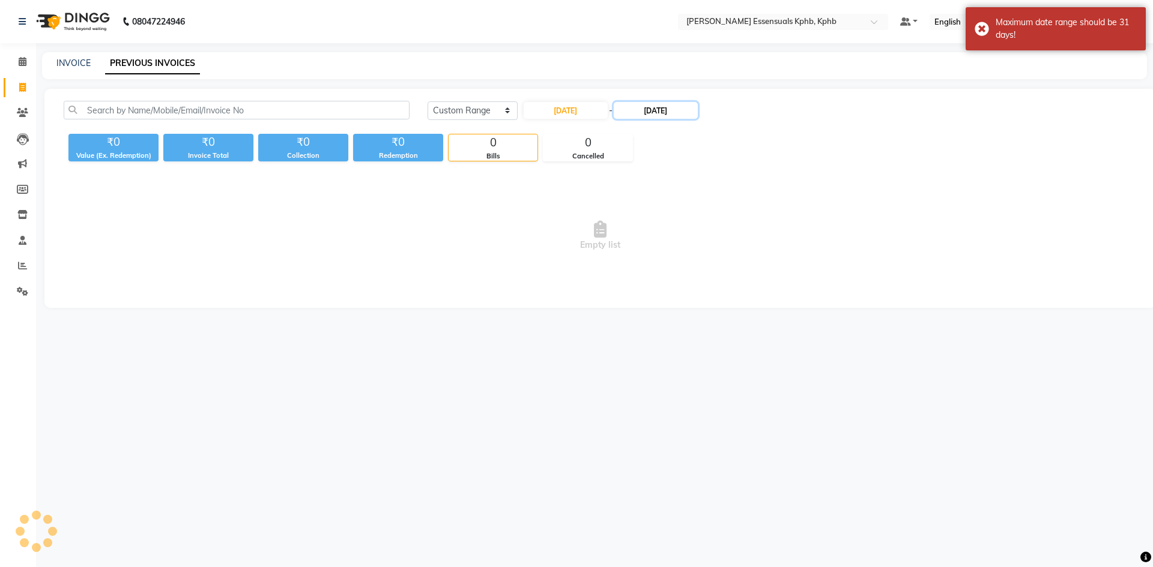
click at [643, 112] on input "[DATE]" at bounding box center [656, 110] width 84 height 17
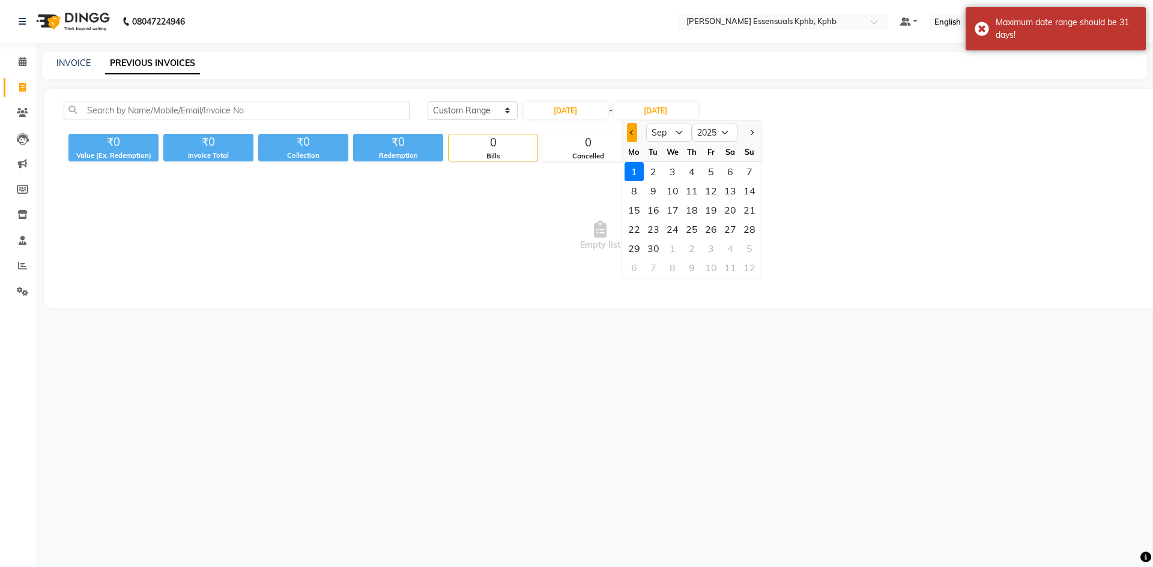
click at [636, 136] on button "Previous month" at bounding box center [632, 132] width 10 height 19
click at [632, 140] on button "Previous month" at bounding box center [632, 132] width 10 height 19
select select "7"
click at [692, 255] on div "31" at bounding box center [691, 248] width 19 height 19
type input "[DATE]"
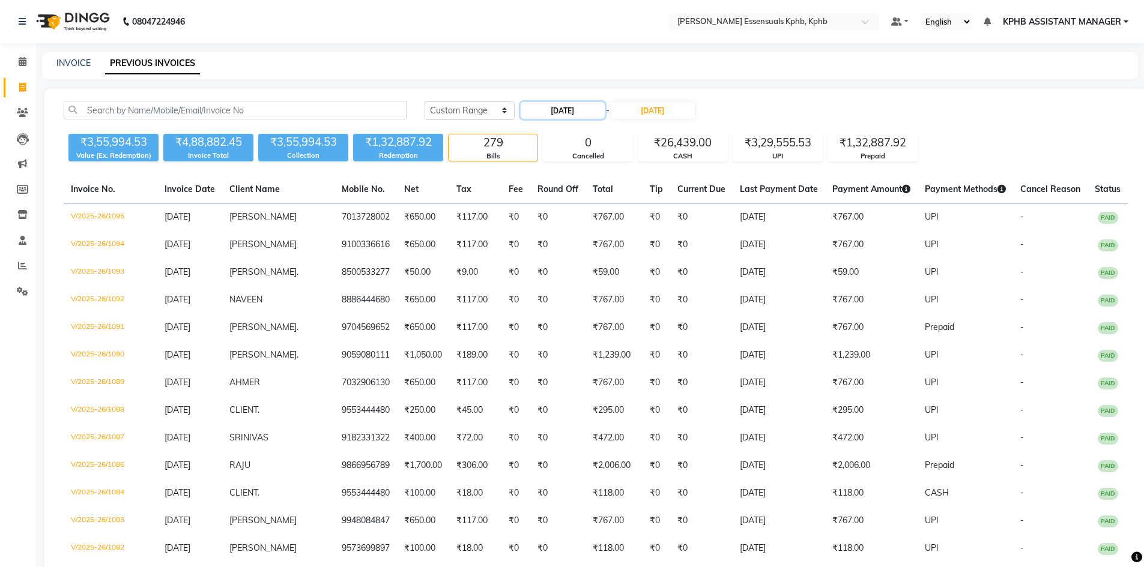
click at [588, 115] on input "[DATE]" at bounding box center [563, 110] width 84 height 17
select select "7"
select select "2025"
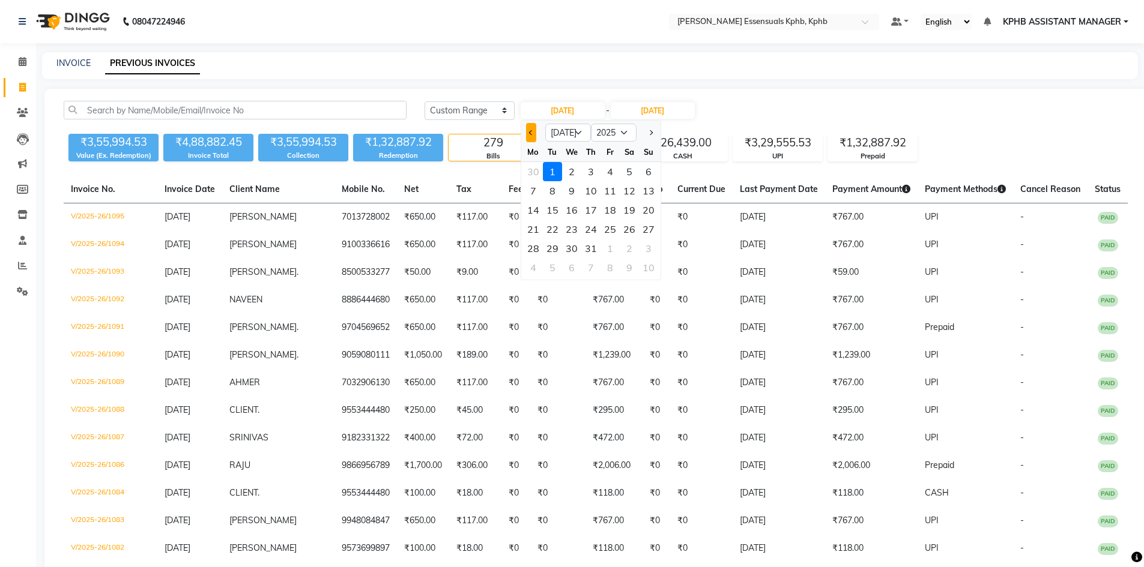
click at [529, 136] on button "Previous month" at bounding box center [531, 132] width 10 height 19
select select "6"
click at [654, 174] on div "1" at bounding box center [648, 171] width 19 height 19
type input "[DATE]"
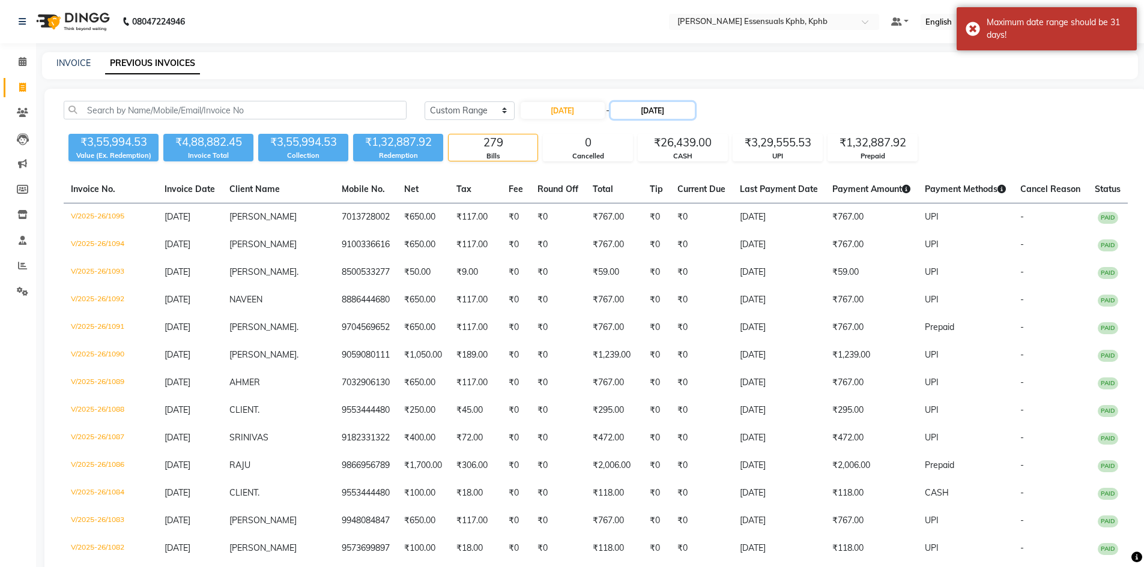
click at [665, 116] on input "[DATE]" at bounding box center [653, 110] width 84 height 17
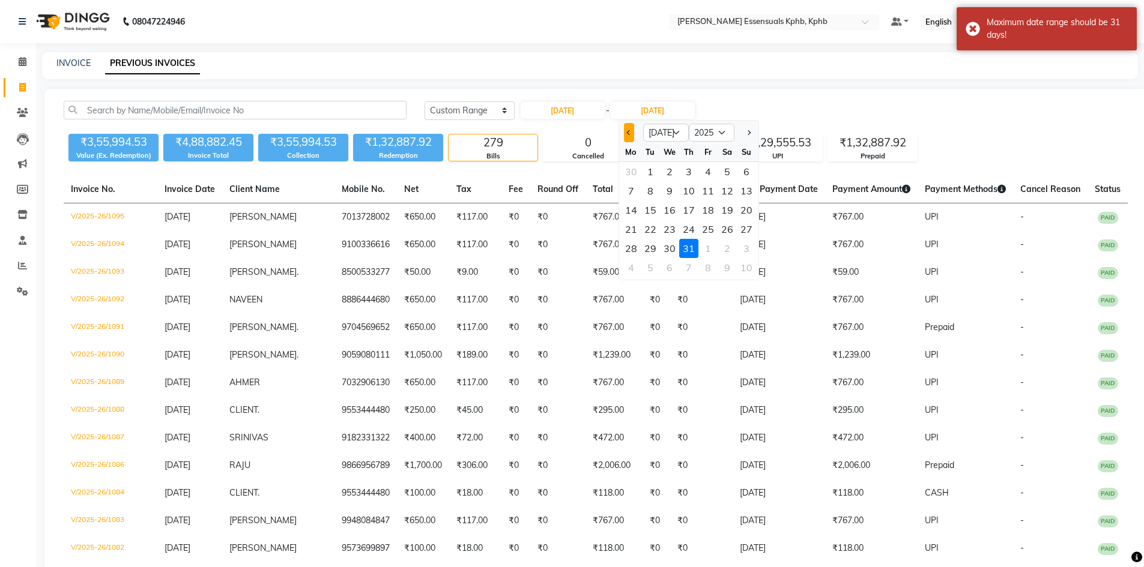
click at [633, 135] on button "Previous month" at bounding box center [629, 132] width 10 height 19
select select "6"
click at [633, 270] on div "30" at bounding box center [630, 267] width 19 height 19
type input "[DATE]"
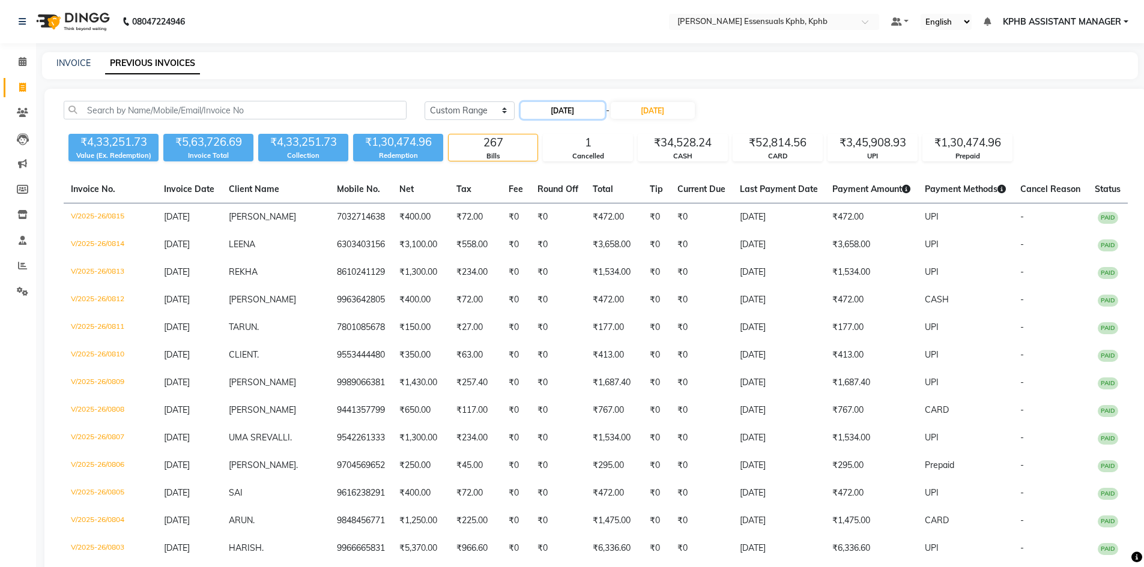
click at [574, 107] on input "[DATE]" at bounding box center [563, 110] width 84 height 17
select select "6"
select select "2025"
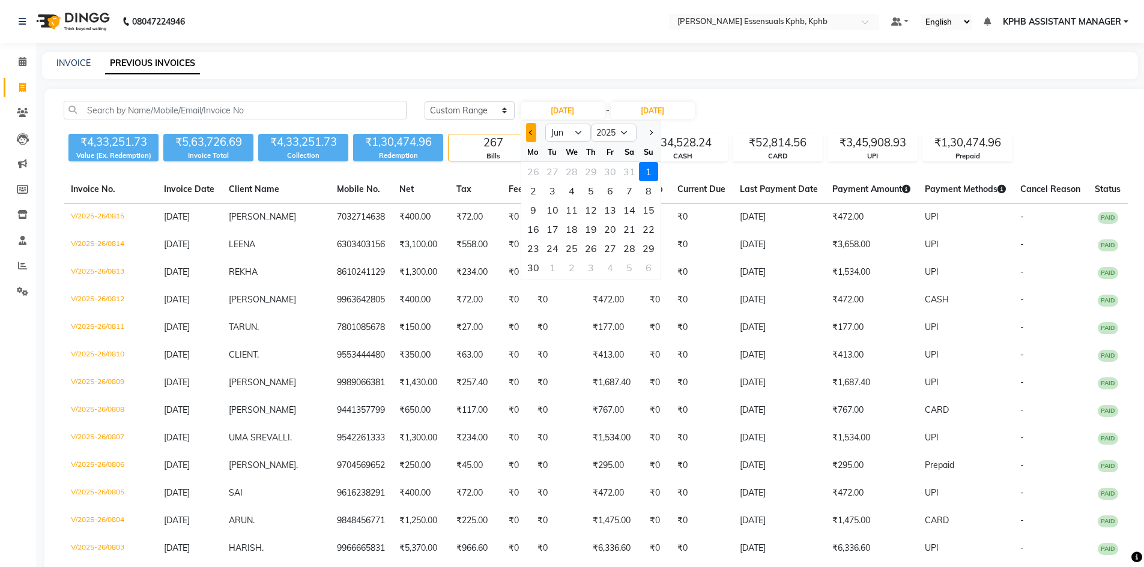
click at [531, 133] on span "Previous month" at bounding box center [530, 132] width 5 height 5
select select "5"
click at [598, 174] on div "1" at bounding box center [590, 171] width 19 height 19
type input "[DATE]"
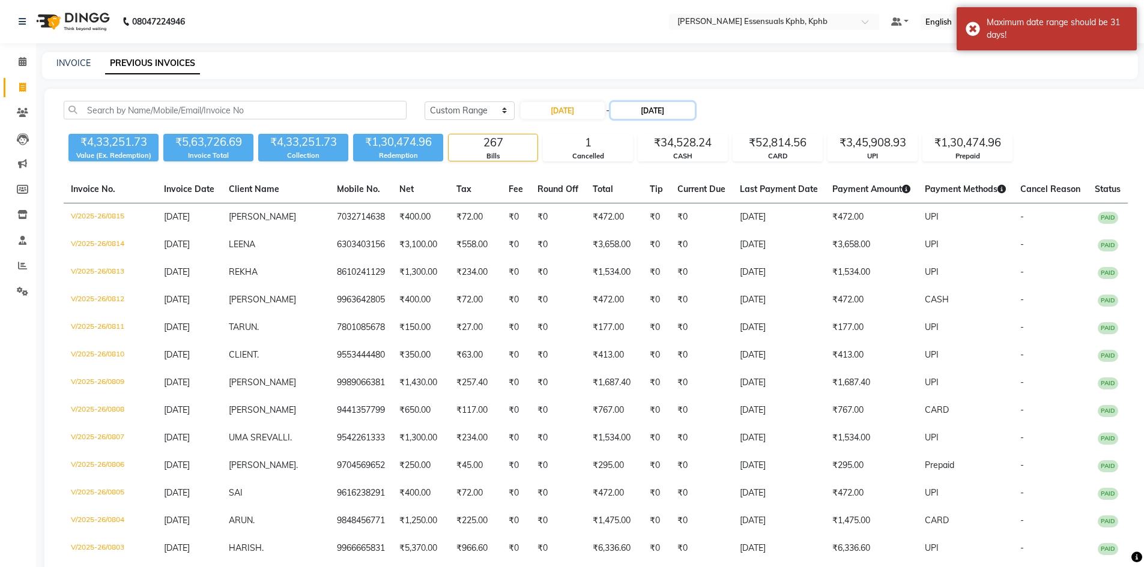
click at [647, 107] on input "[DATE]" at bounding box center [653, 110] width 84 height 17
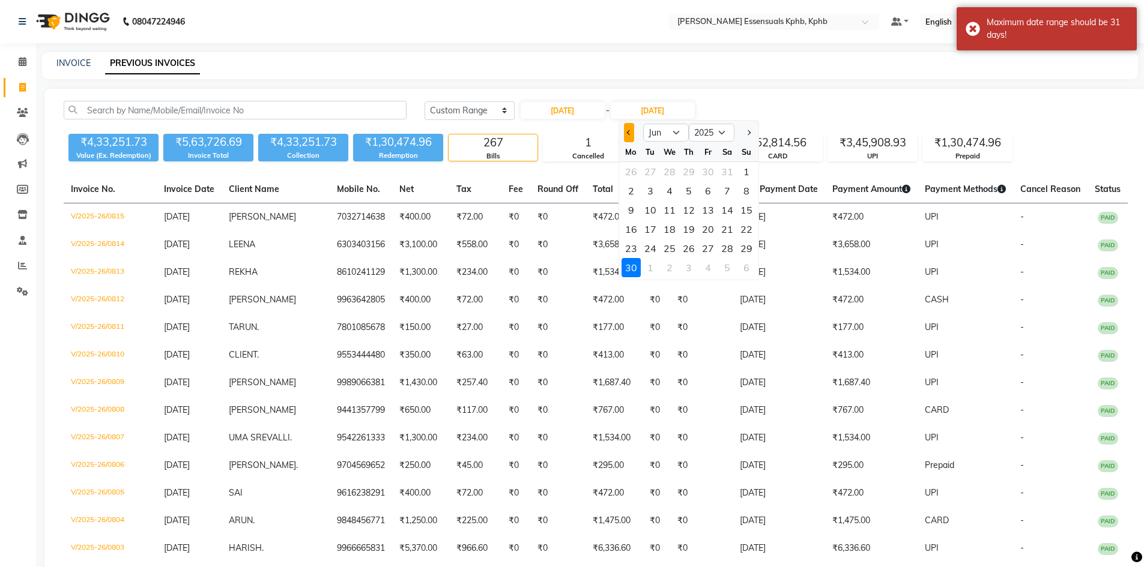
click at [627, 138] on button "Previous month" at bounding box center [629, 132] width 10 height 19
select select "5"
click at [721, 250] on div "31" at bounding box center [726, 248] width 19 height 19
type input "[DATE]"
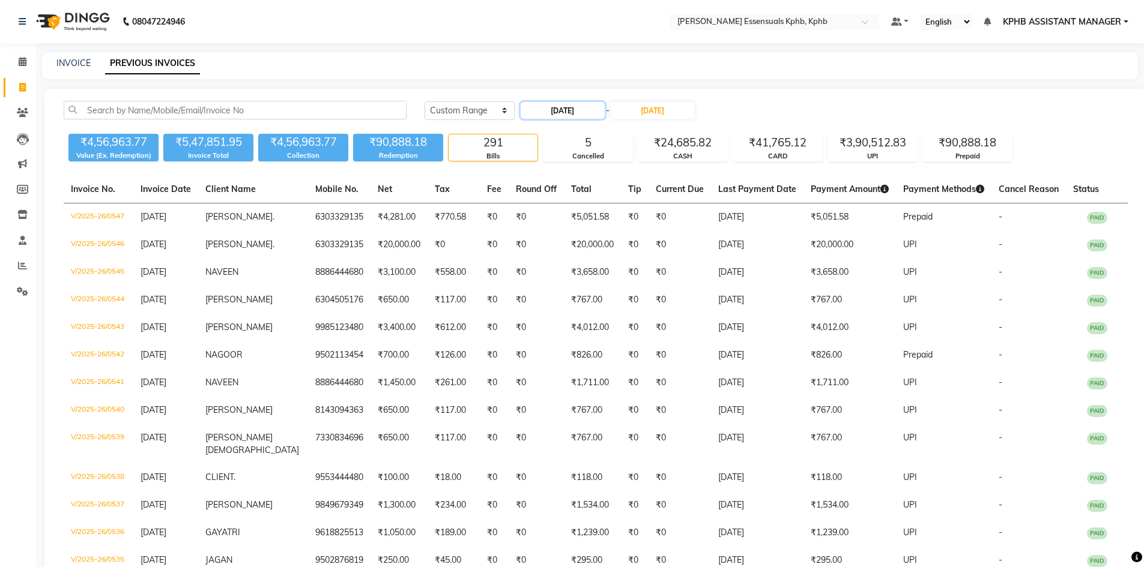
click at [585, 110] on input "[DATE]" at bounding box center [563, 110] width 84 height 17
select select "5"
select select "2025"
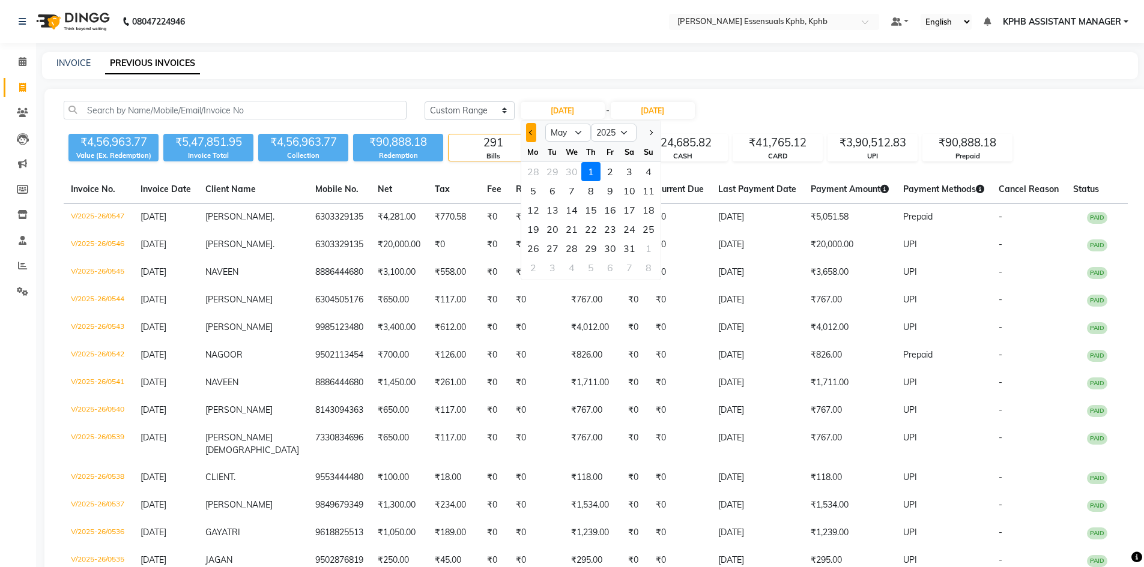
click at [529, 137] on button "Previous month" at bounding box center [531, 132] width 10 height 19
select select "4"
click at [560, 172] on div "1" at bounding box center [552, 171] width 19 height 19
type input "[DATE]"
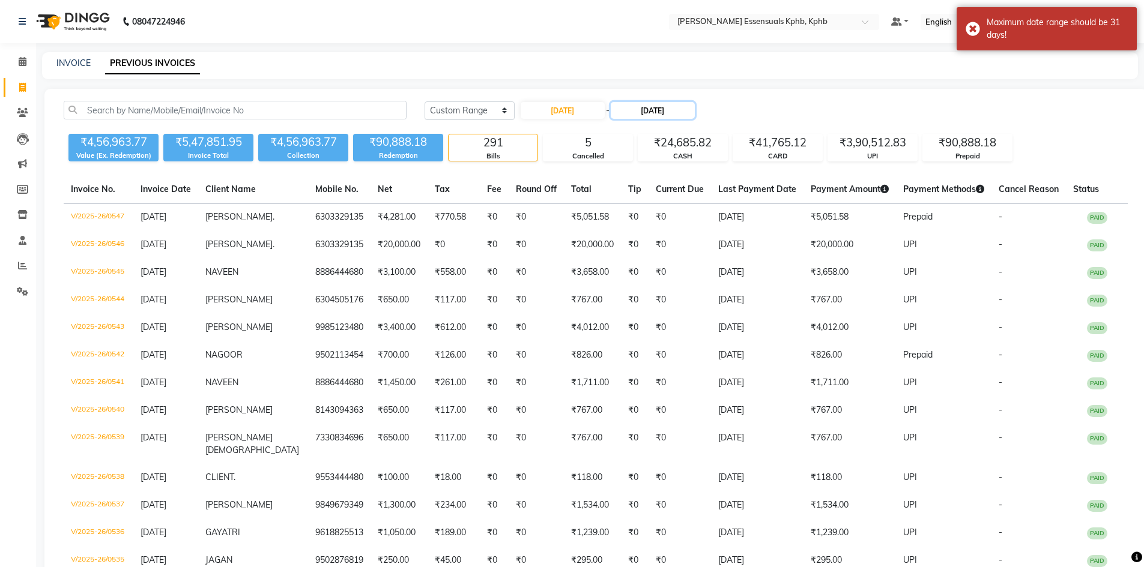
click at [647, 115] on input "[DATE]" at bounding box center [653, 110] width 84 height 17
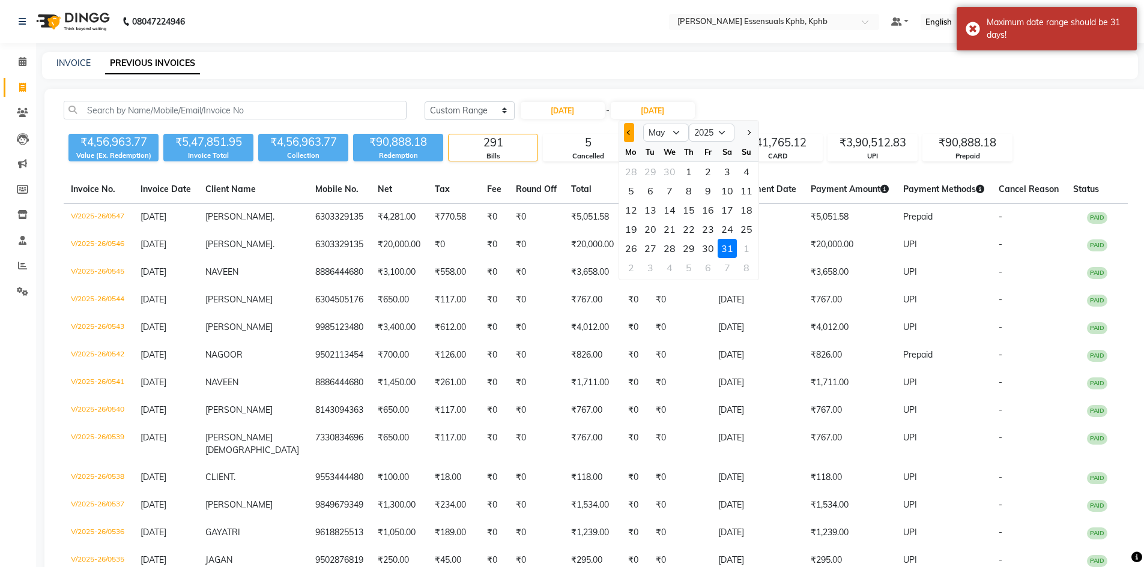
click at [633, 137] on button "Previous month" at bounding box center [629, 132] width 10 height 19
select select "4"
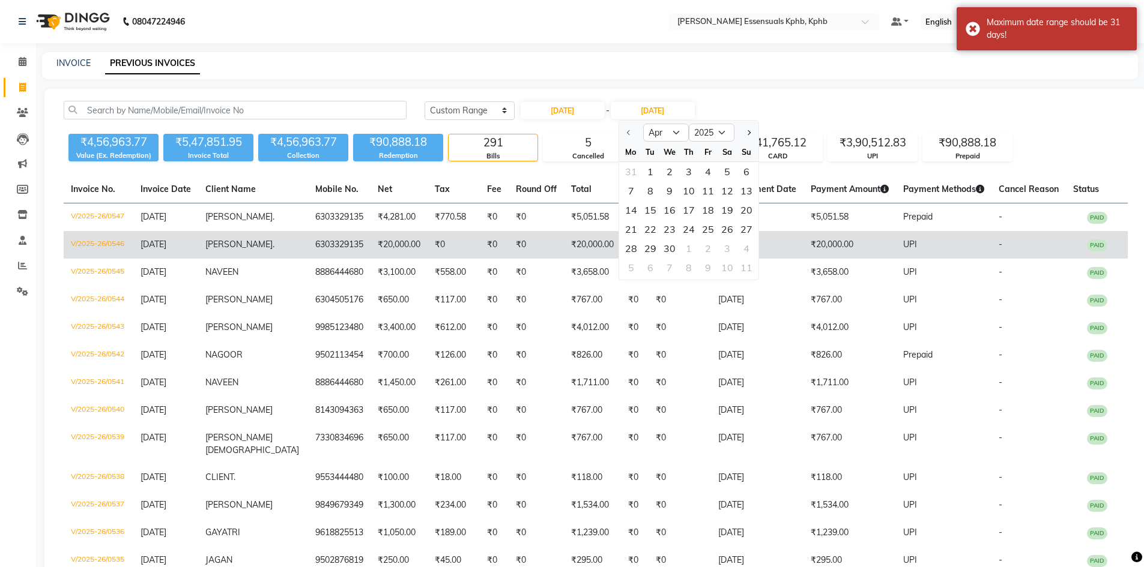
click at [666, 249] on div "30" at bounding box center [669, 248] width 19 height 19
type input "[DATE]"
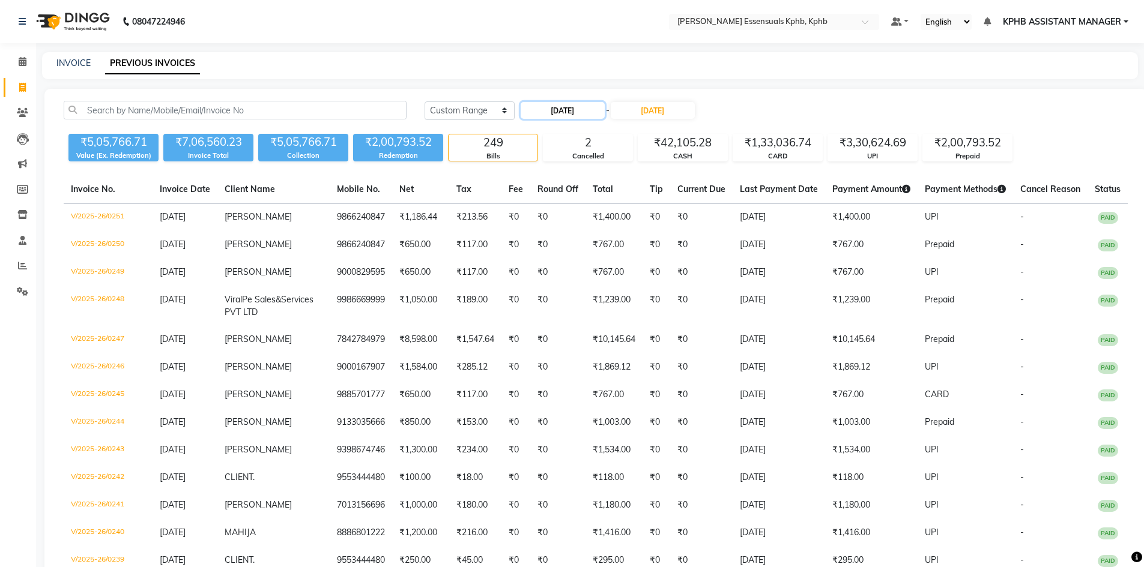
click at [578, 111] on input "[DATE]" at bounding box center [563, 110] width 84 height 17
select select "4"
select select "2025"
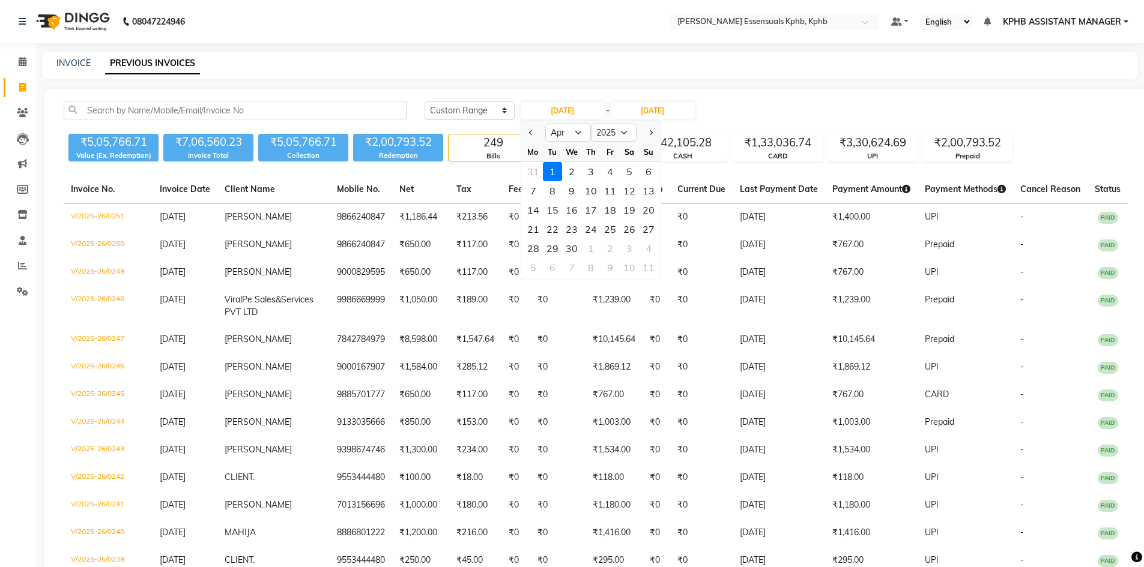
click at [538, 137] on div at bounding box center [533, 132] width 24 height 19
click at [535, 134] on button "Previous month" at bounding box center [531, 132] width 10 height 19
select select "3"
click at [626, 172] on div "1" at bounding box center [629, 171] width 19 height 19
type input "[DATE]"
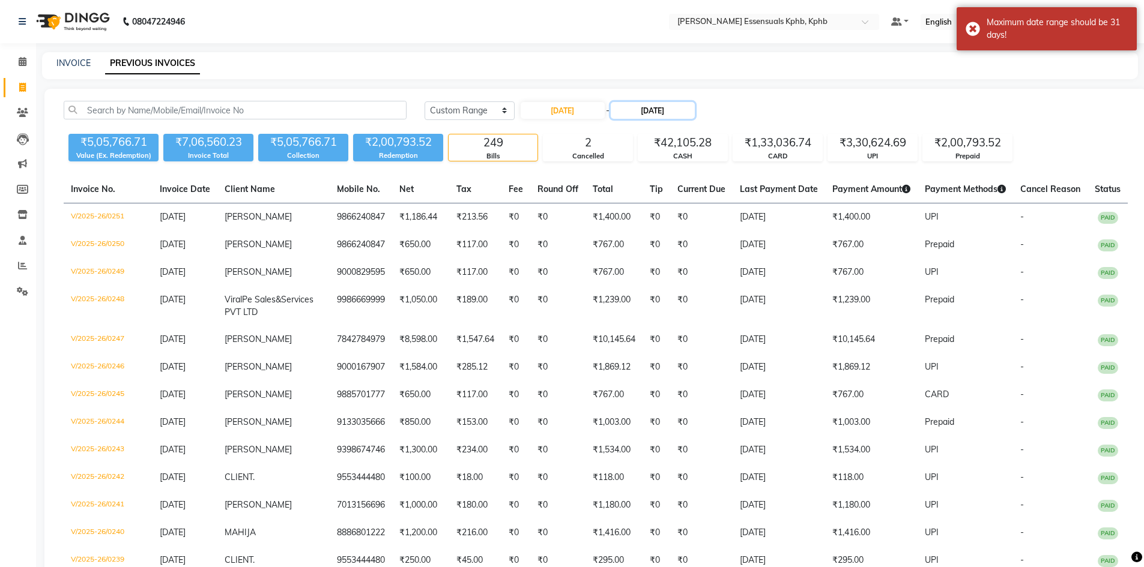
click at [662, 113] on input "[DATE]" at bounding box center [653, 110] width 84 height 17
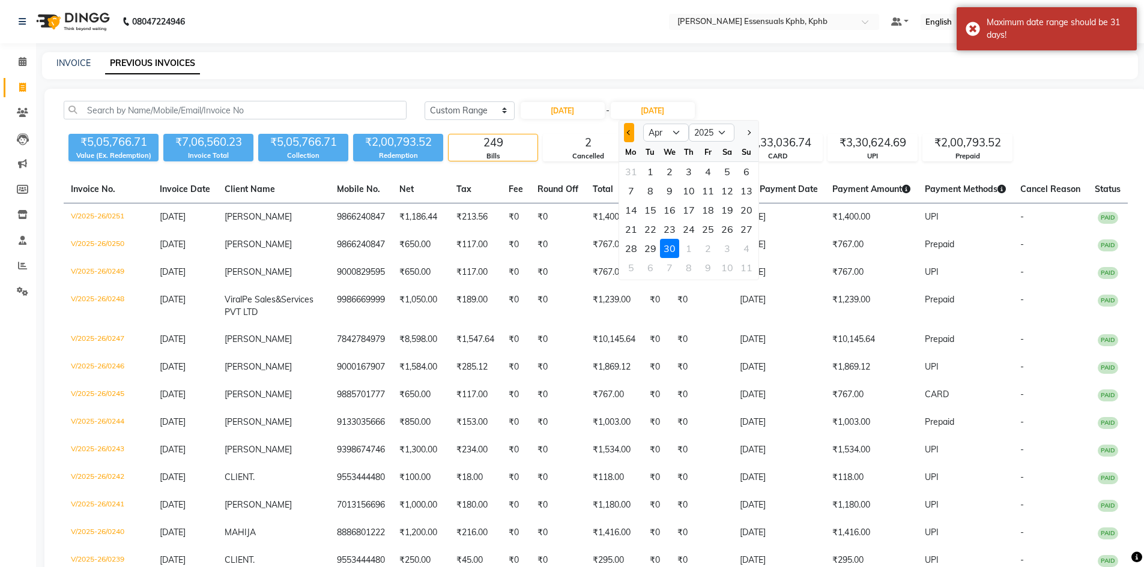
click at [626, 136] on button "Previous month" at bounding box center [629, 132] width 10 height 19
select select "3"
click at [638, 267] on div "31" at bounding box center [630, 267] width 19 height 19
type input "[DATE]"
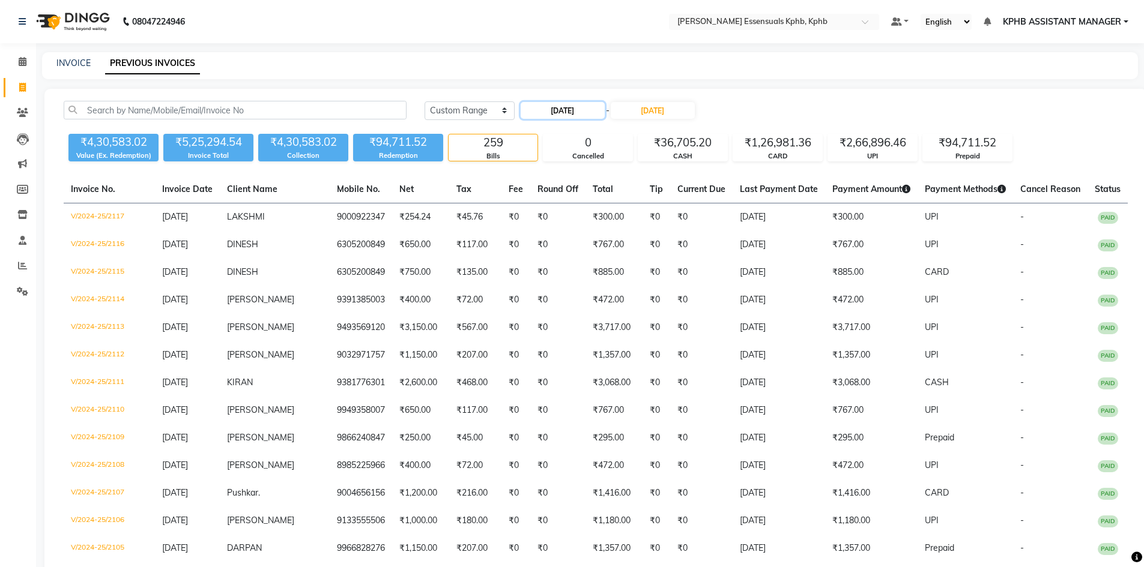
click at [605, 107] on input "[DATE]" at bounding box center [563, 110] width 84 height 17
select select "3"
select select "2025"
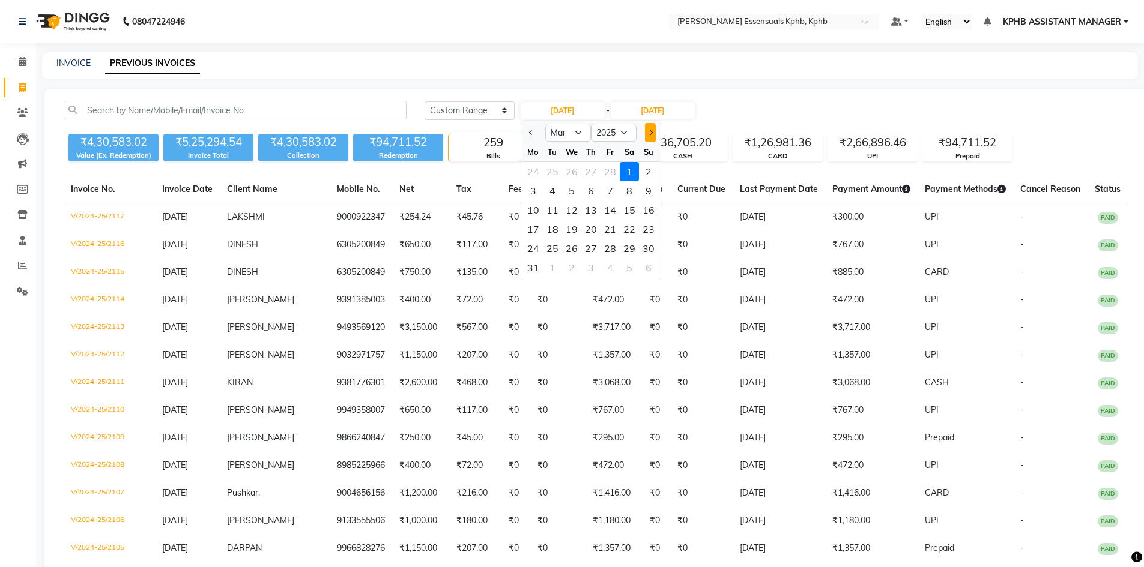
click at [647, 134] on button "Next month" at bounding box center [650, 132] width 10 height 19
select select "4"
click at [556, 175] on div "1" at bounding box center [552, 171] width 19 height 19
type input "[DATE]"
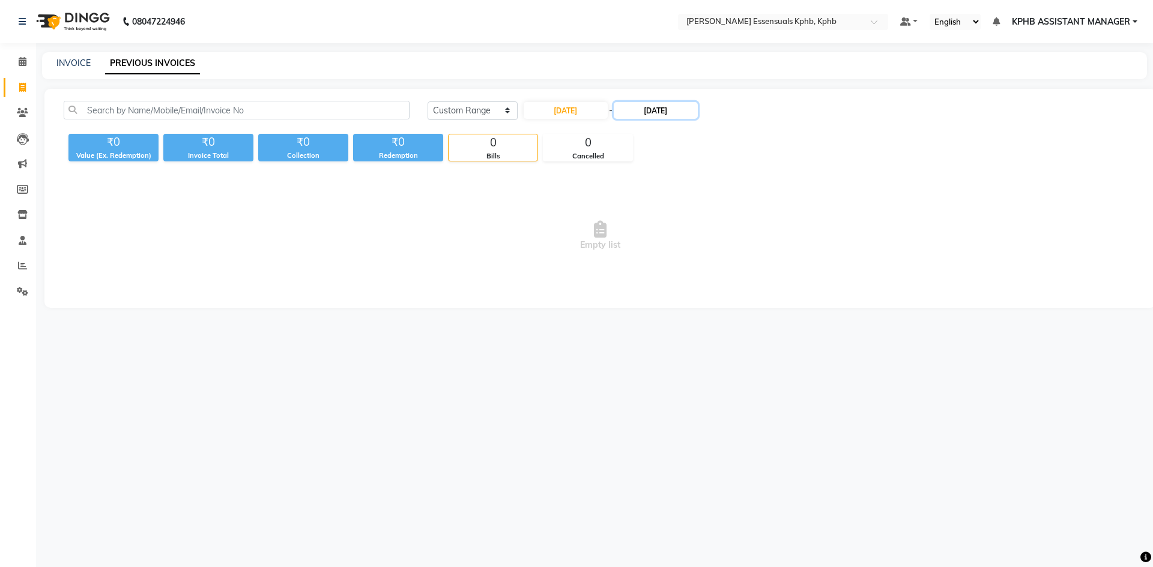
click at [654, 113] on input "[DATE]" at bounding box center [656, 110] width 84 height 17
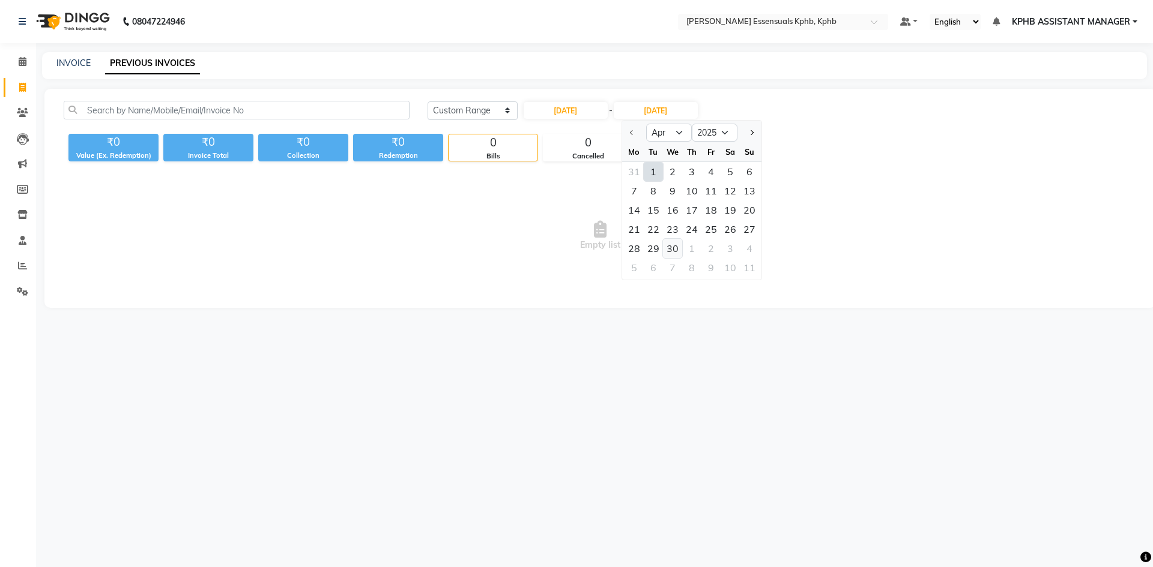
click at [677, 246] on div "30" at bounding box center [672, 248] width 19 height 19
type input "[DATE]"
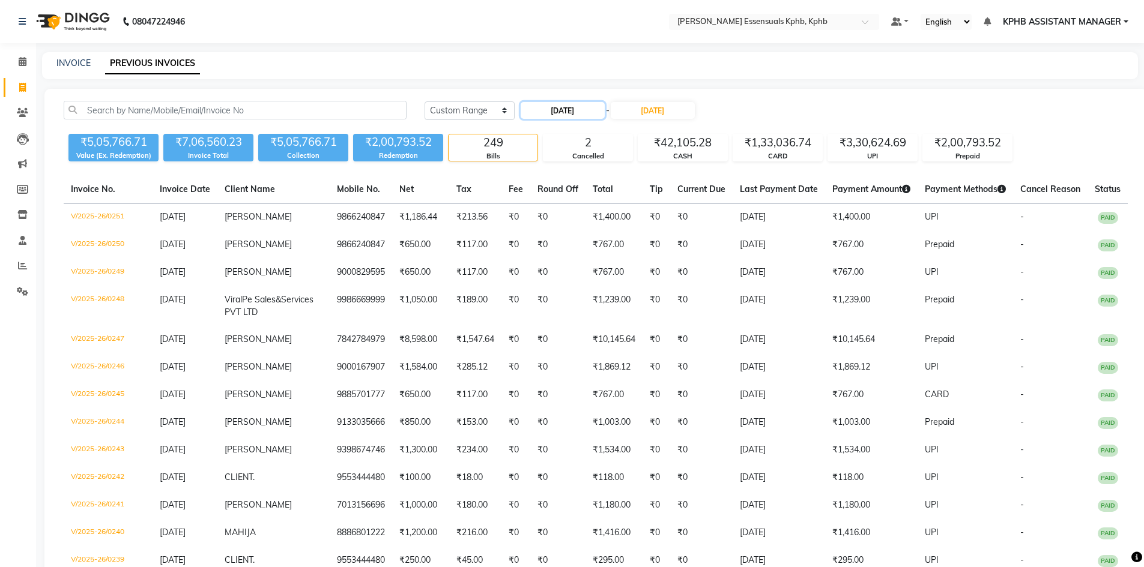
click at [586, 112] on input "[DATE]" at bounding box center [563, 110] width 84 height 17
select select "4"
select select "2025"
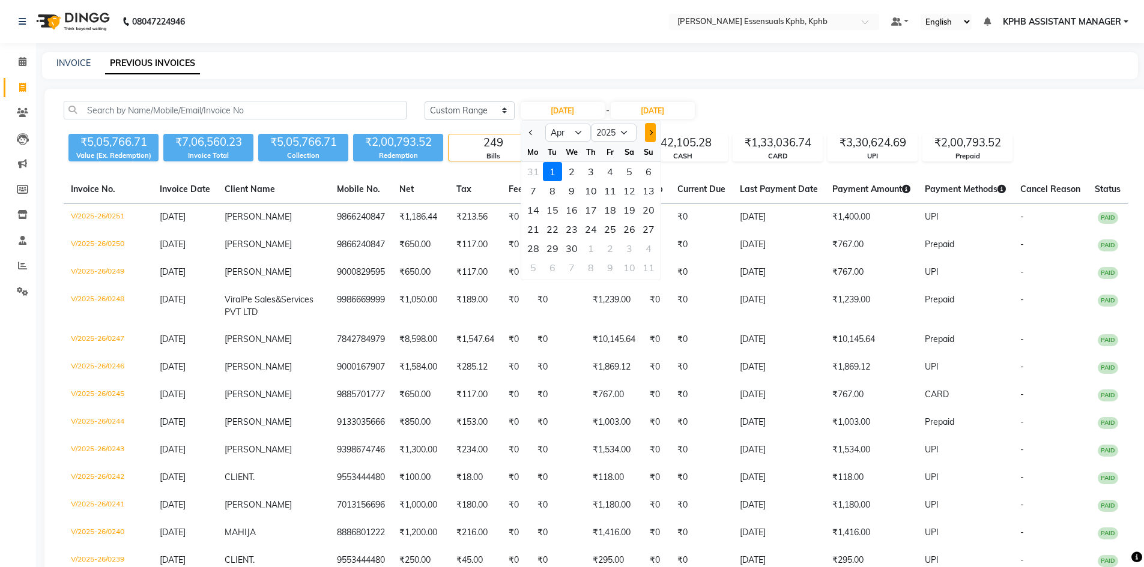
click at [648, 133] on span "Next month" at bounding box center [649, 132] width 5 height 5
click at [654, 134] on button "Next month" at bounding box center [650, 132] width 10 height 19
select select "6"
click at [648, 170] on div "1" at bounding box center [648, 171] width 19 height 19
type input "[DATE]"
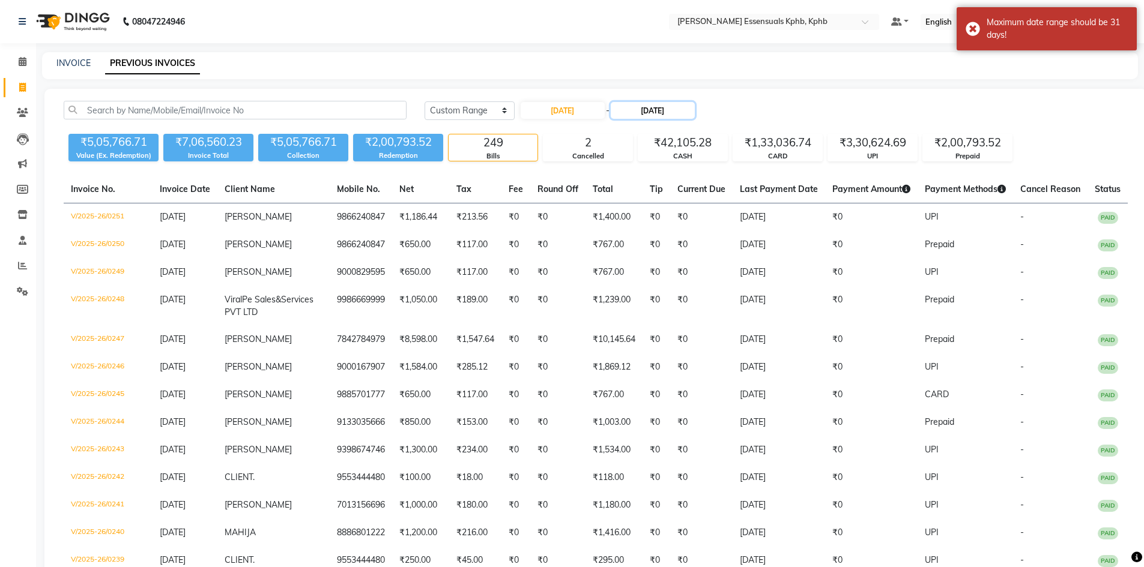
click at [660, 114] on input "[DATE]" at bounding box center [653, 110] width 84 height 17
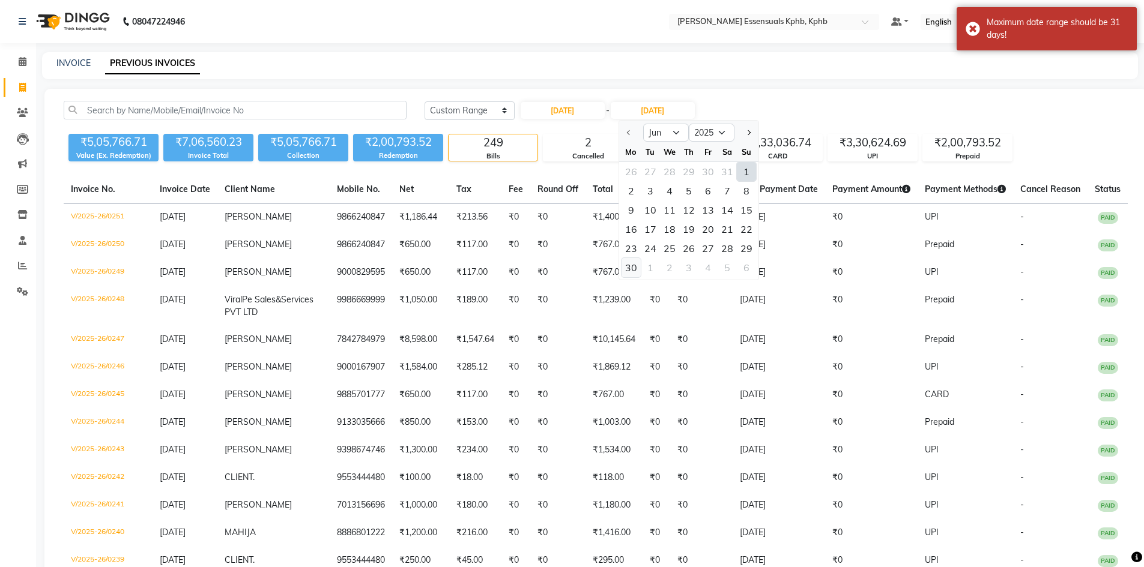
click at [637, 267] on div "30" at bounding box center [630, 267] width 19 height 19
type input "[DATE]"
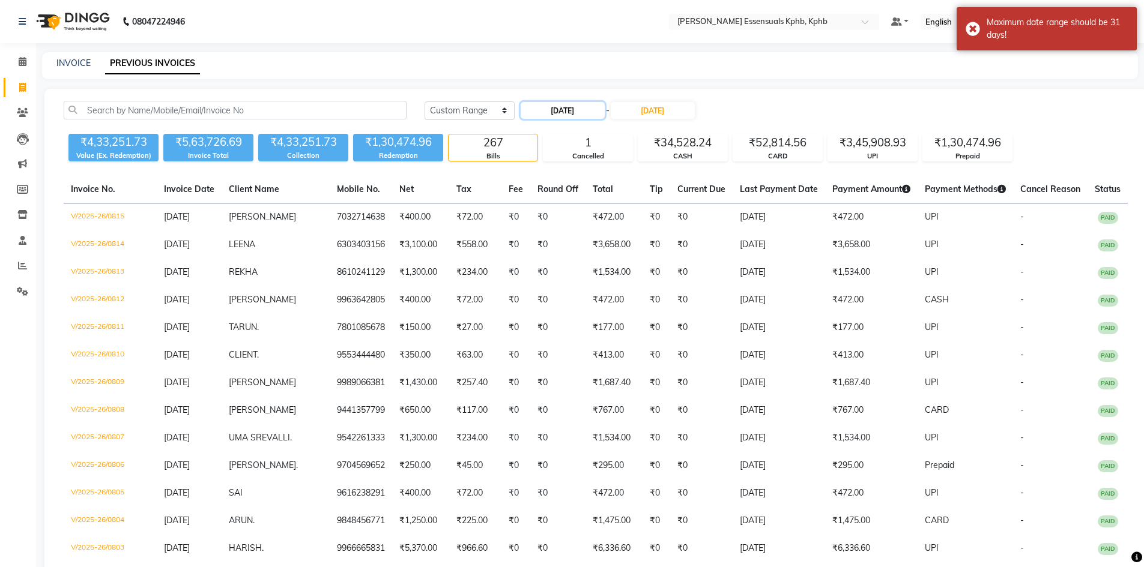
click at [581, 111] on input "[DATE]" at bounding box center [563, 110] width 84 height 17
select select "6"
select select "2025"
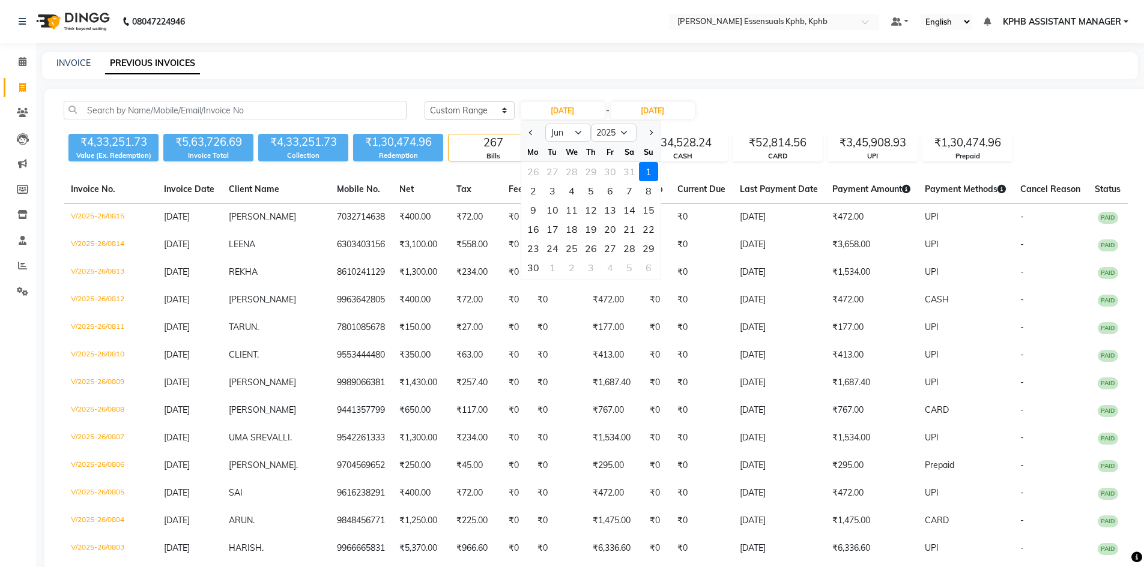
click at [644, 131] on div at bounding box center [648, 132] width 24 height 19
click at [645, 128] on button "Next month" at bounding box center [650, 132] width 10 height 19
select select "7"
click at [557, 169] on div "1" at bounding box center [552, 171] width 19 height 19
type input "[DATE]"
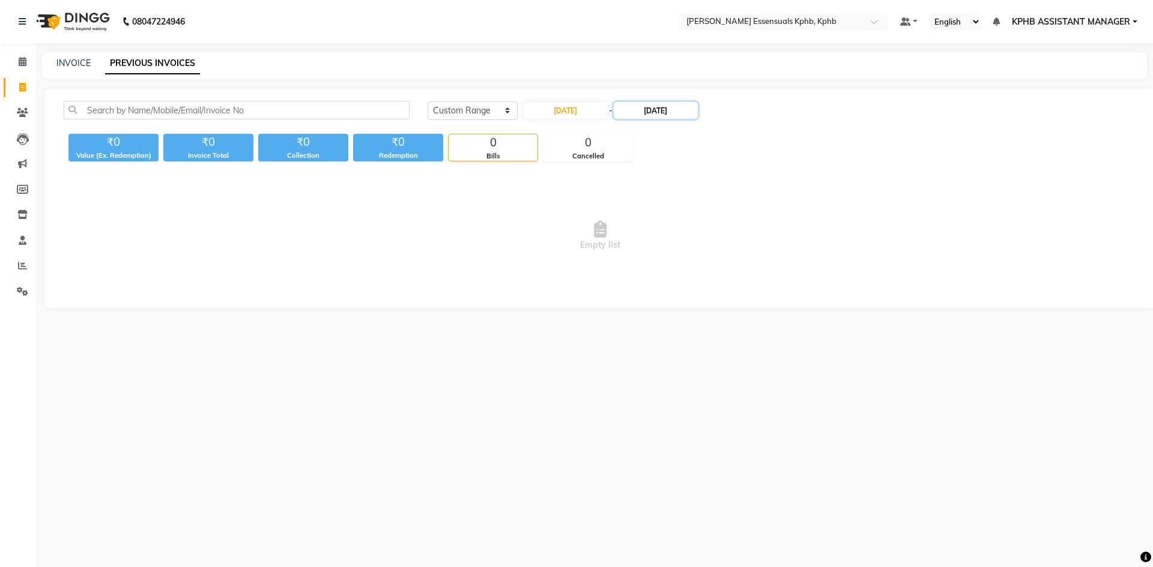
click at [686, 104] on input "[DATE]" at bounding box center [656, 110] width 84 height 17
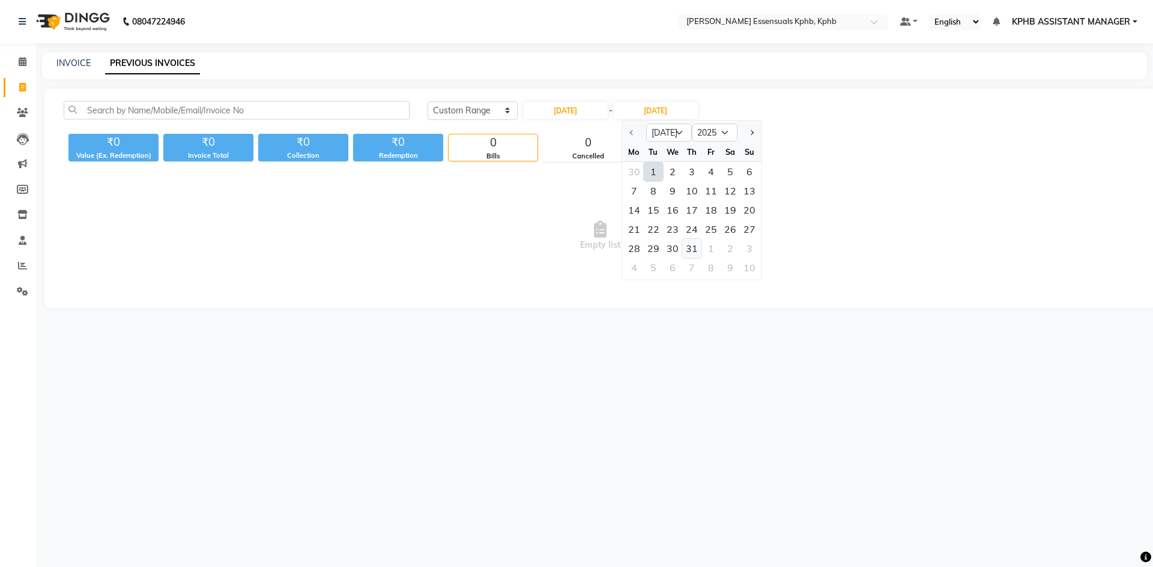
click at [687, 249] on div "31" at bounding box center [691, 248] width 19 height 19
type input "[DATE]"
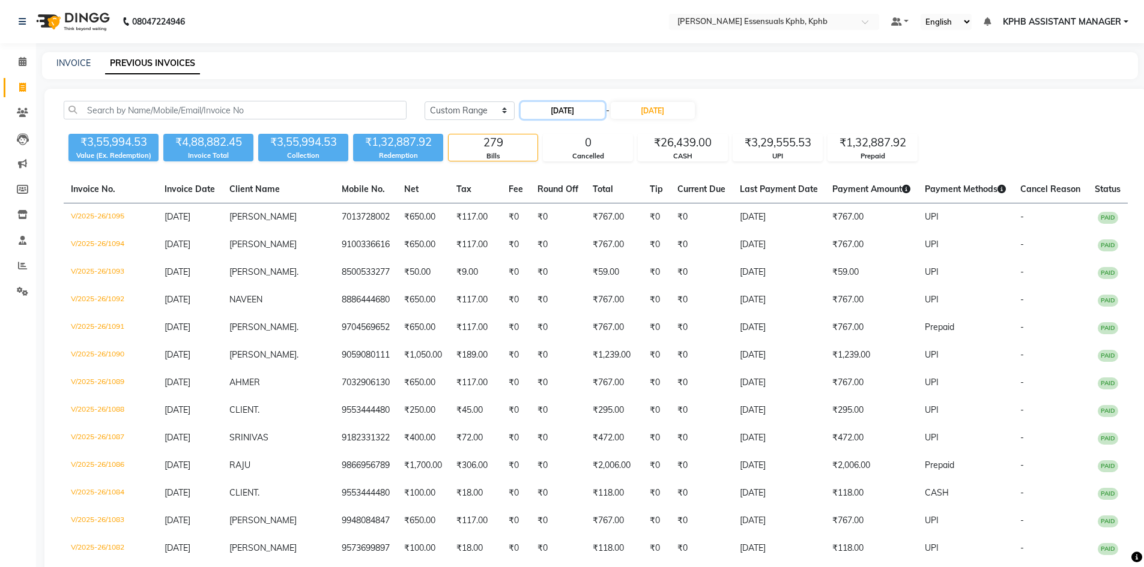
click at [594, 103] on input "[DATE]" at bounding box center [563, 110] width 84 height 17
select select "7"
select select "2025"
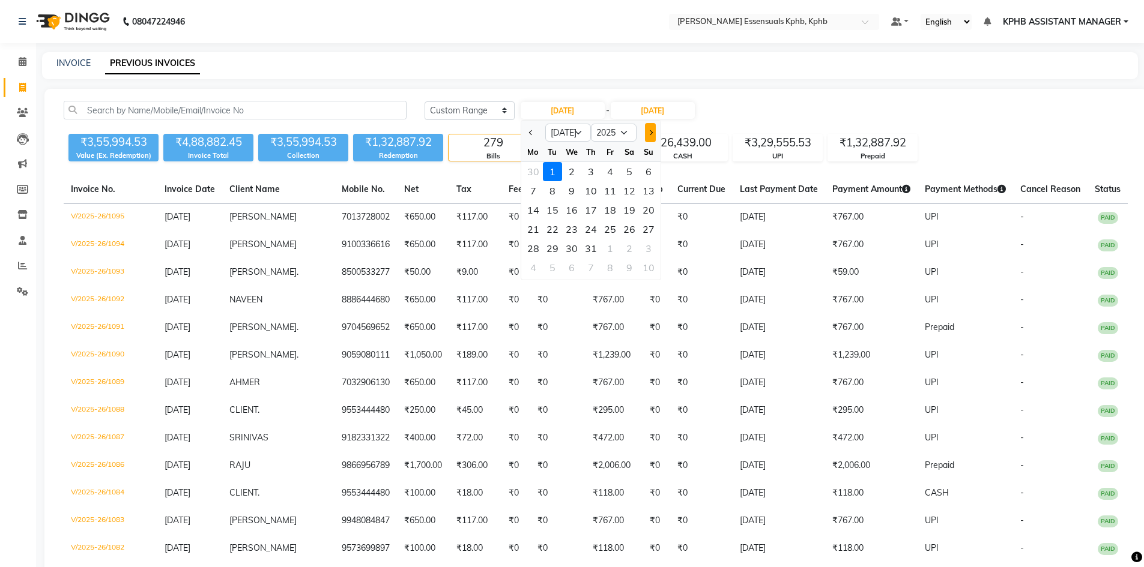
click at [648, 134] on button "Next month" at bounding box center [650, 132] width 10 height 19
select select "8"
click at [609, 171] on div "1" at bounding box center [609, 171] width 19 height 19
type input "[DATE]"
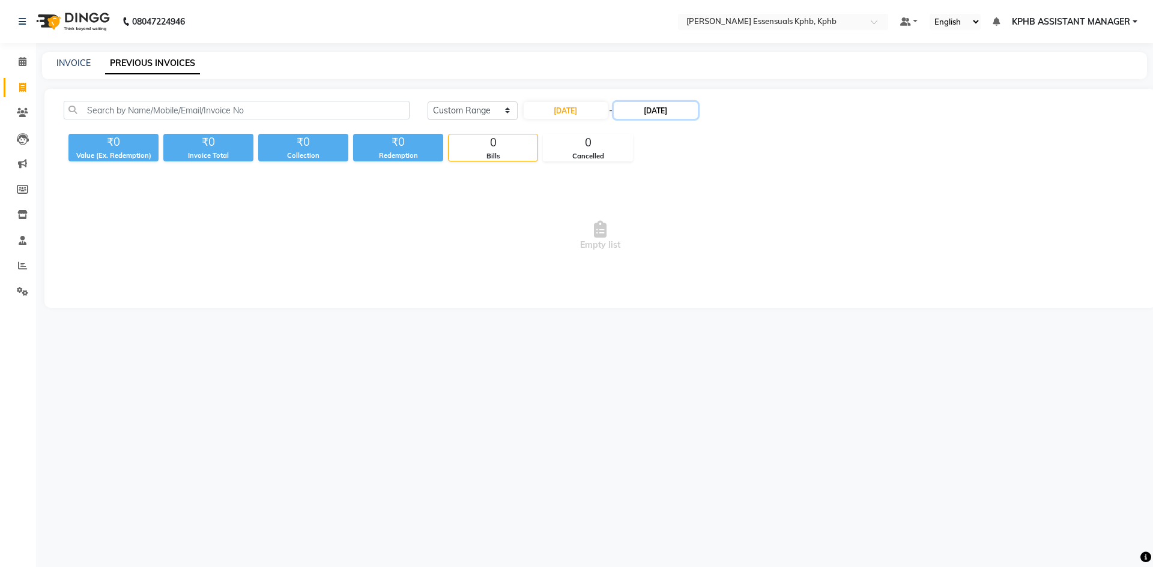
click at [665, 110] on input "[DATE]" at bounding box center [656, 110] width 84 height 17
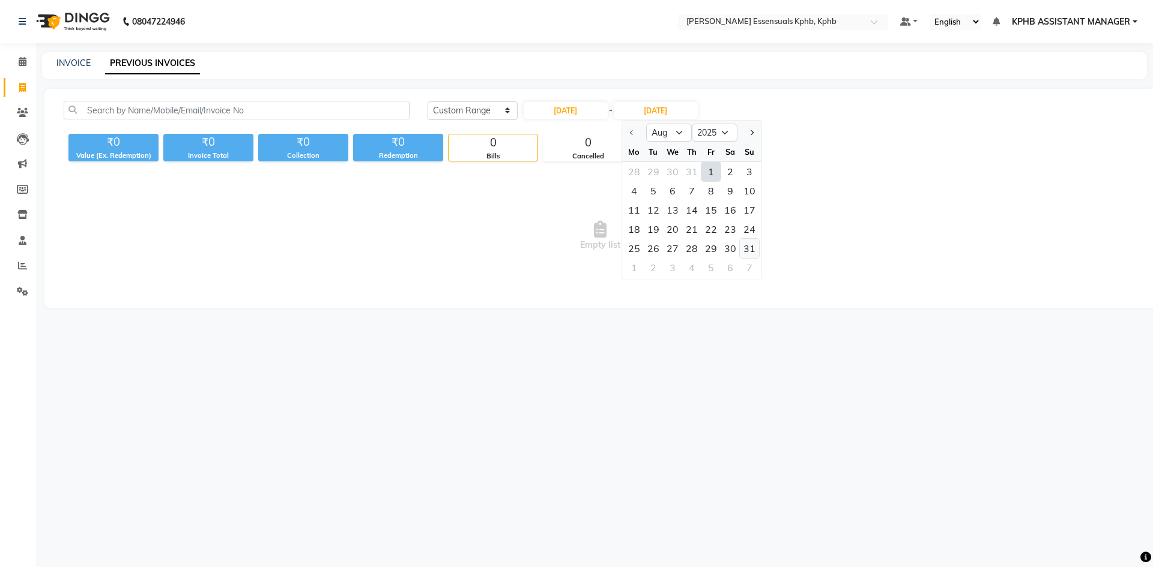
click at [744, 246] on div "31" at bounding box center [749, 248] width 19 height 19
type input "[DATE]"
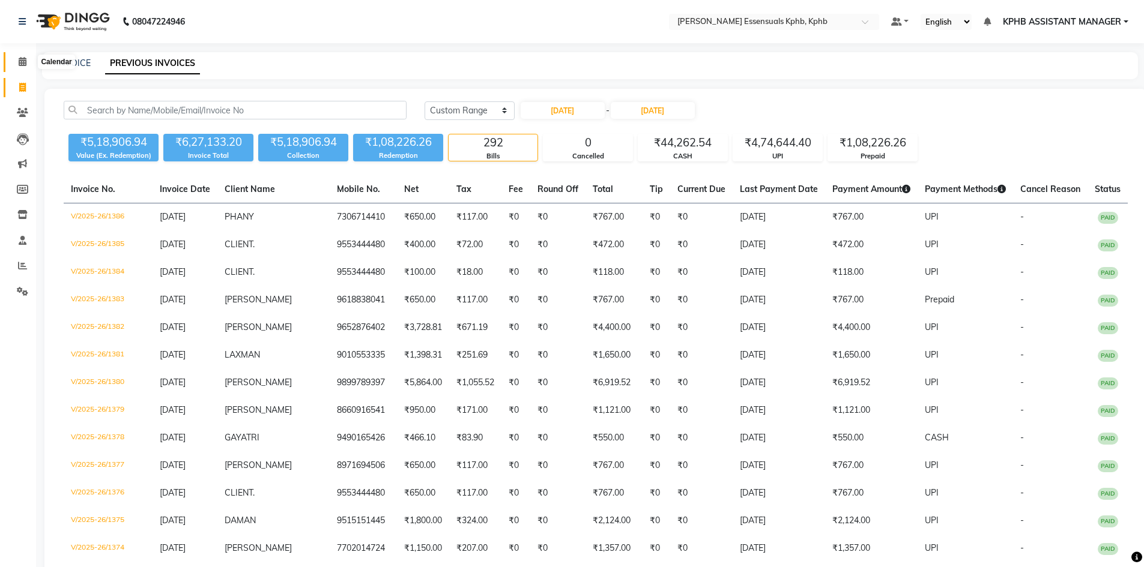
click at [22, 65] on icon at bounding box center [23, 61] width 8 height 9
